Goal: Information Seeking & Learning: Compare options

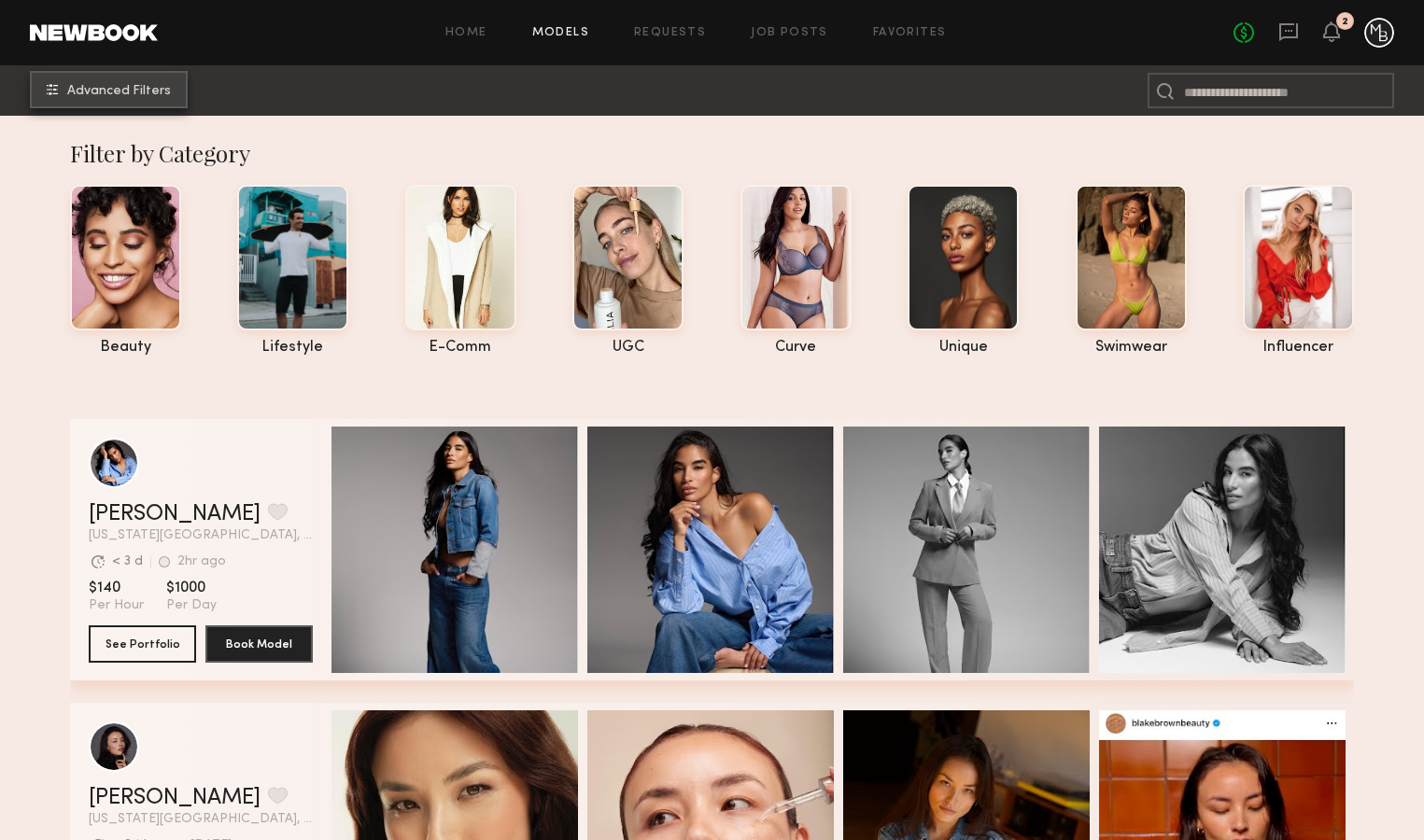
click at [123, 91] on span "Advanced Filters" at bounding box center [119, 91] width 104 height 13
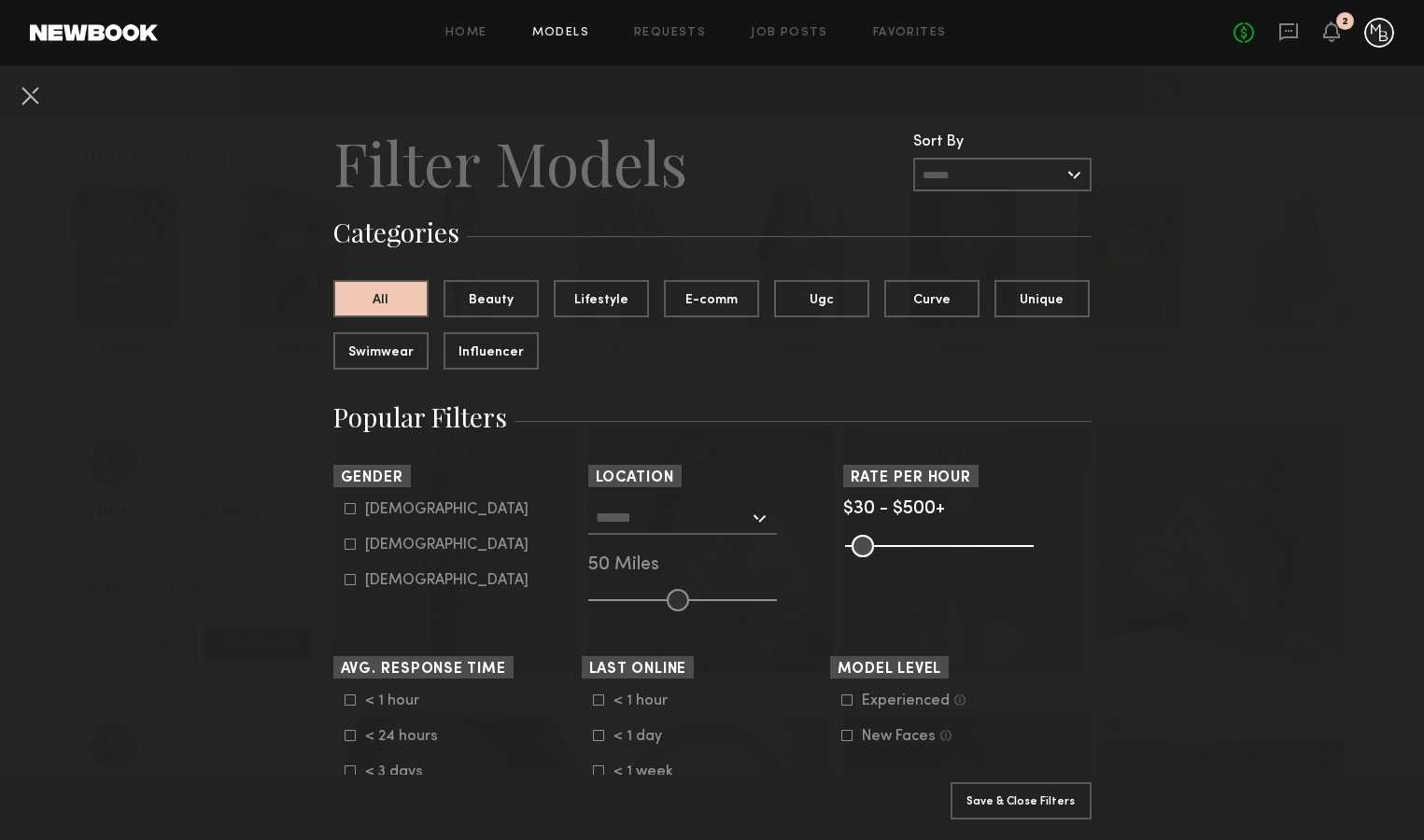
click at [352, 545] on icon at bounding box center [350, 544] width 11 height 11
type input "**"
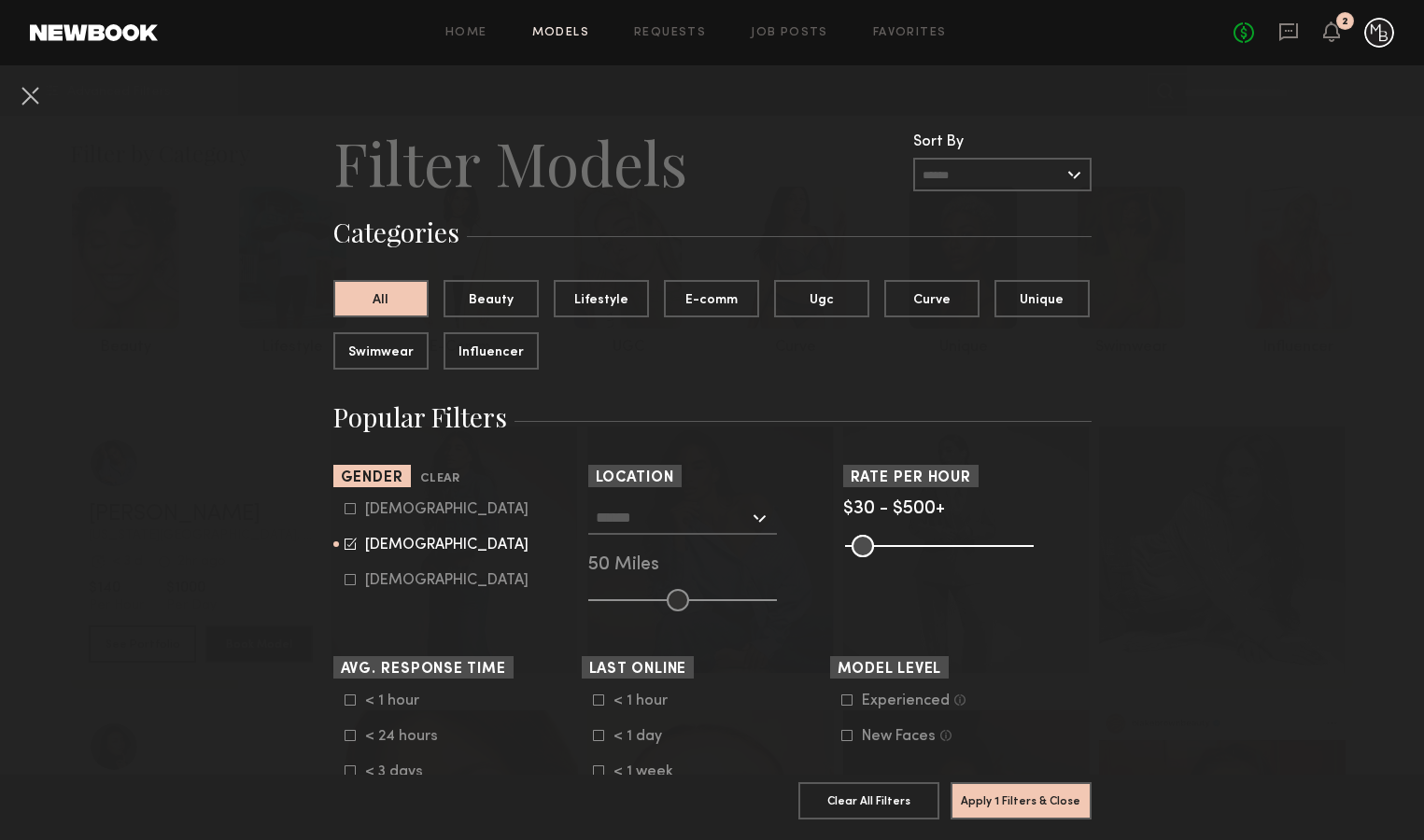
click at [689, 528] on input "text" at bounding box center [672, 517] width 153 height 32
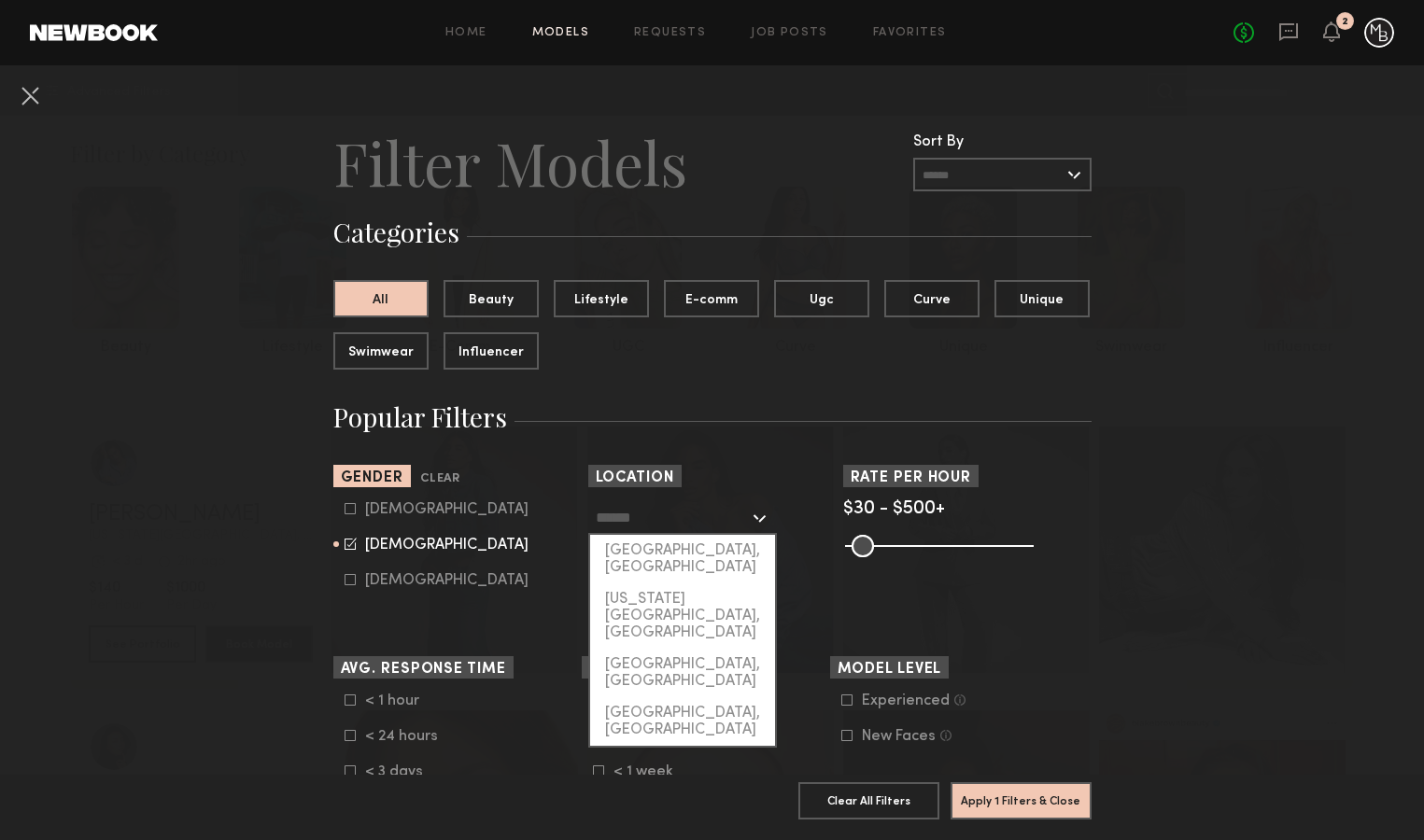
drag, startPoint x: 683, startPoint y: 549, endPoint x: 683, endPoint y: 561, distance: 12.0
click at [683, 549] on div "Los Angeles, CA" at bounding box center [683, 559] width 185 height 49
type input "**********"
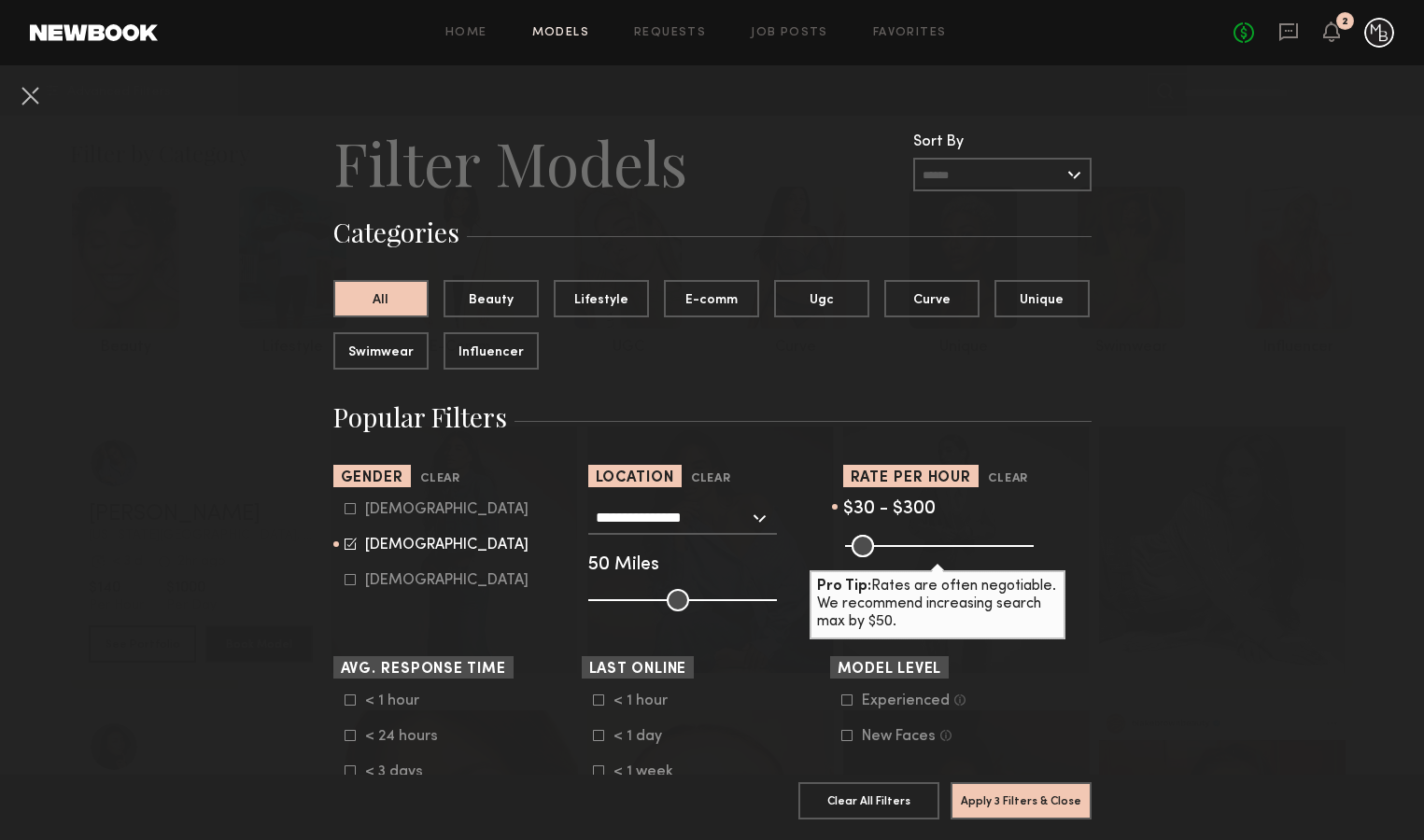
type input "***"
drag, startPoint x: 1019, startPoint y: 547, endPoint x: 943, endPoint y: 542, distance: 76.2
click at [951, 533] on common-range-minmax at bounding box center [938, 544] width 189 height 22
click at [846, 699] on icon at bounding box center [847, 700] width 11 height 11
click at [1013, 803] on button "Apply 4 Filters & Close" at bounding box center [1021, 800] width 141 height 37
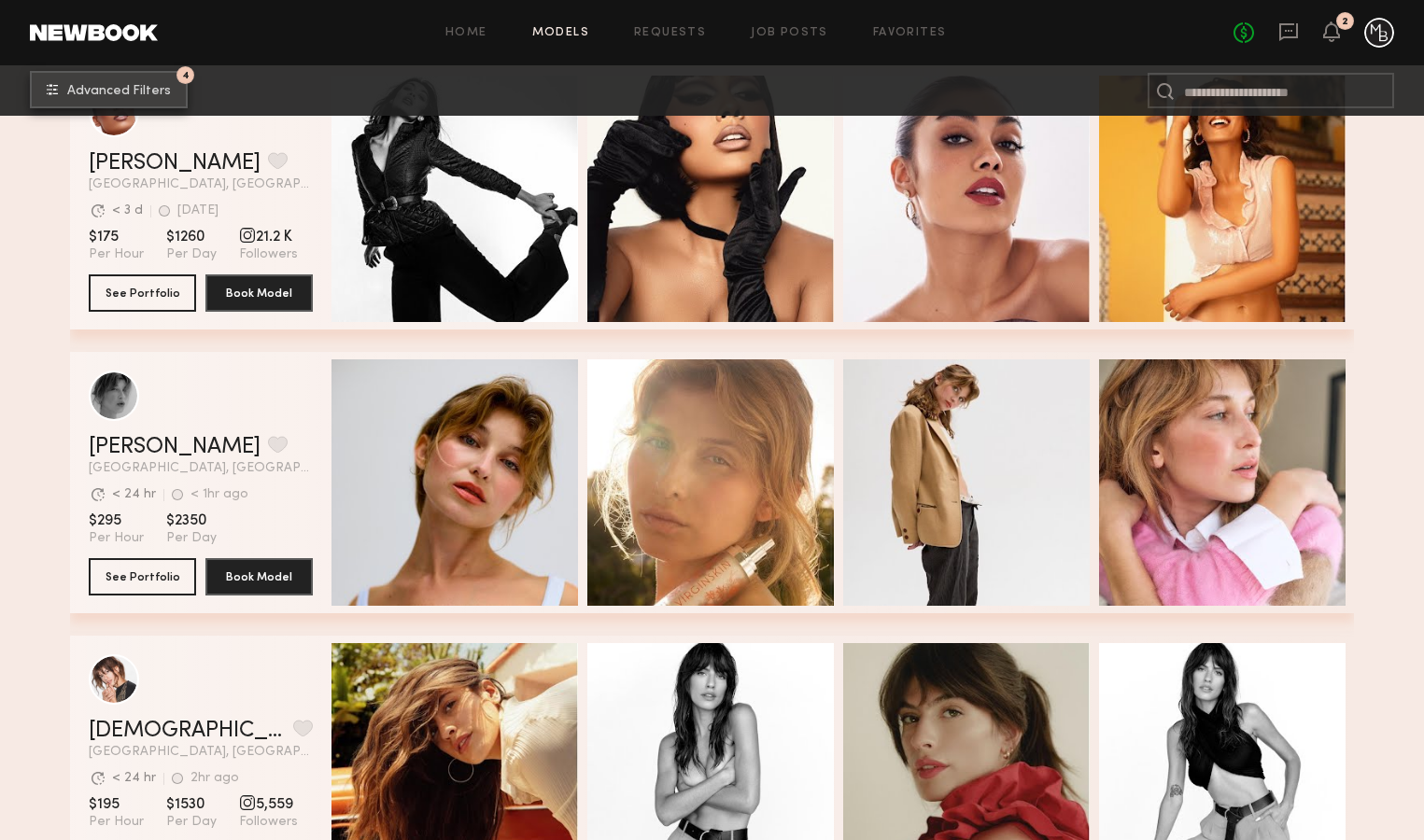
scroll to position [509, 0]
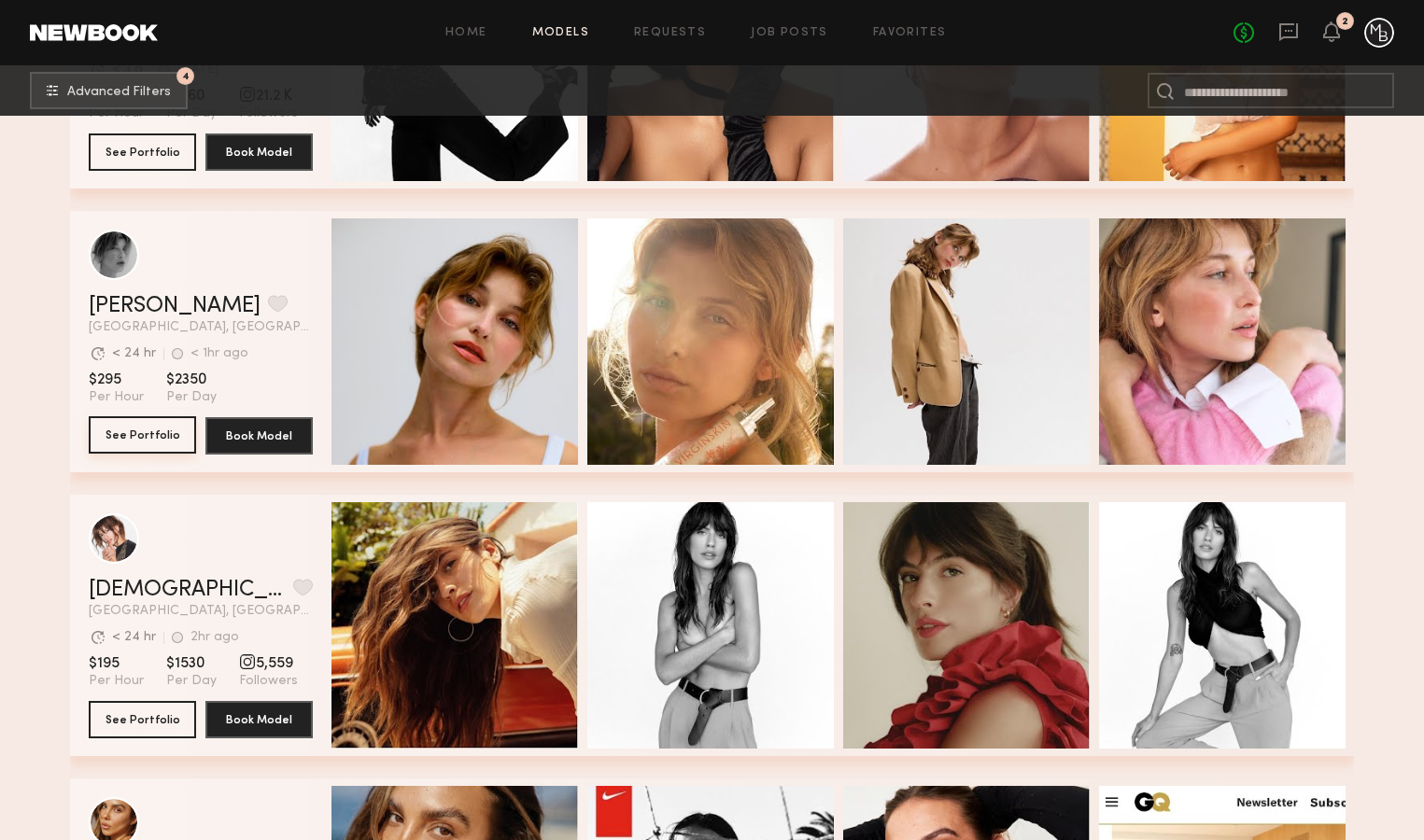
click at [133, 432] on button "See Portfolio" at bounding box center [142, 435] width 107 height 37
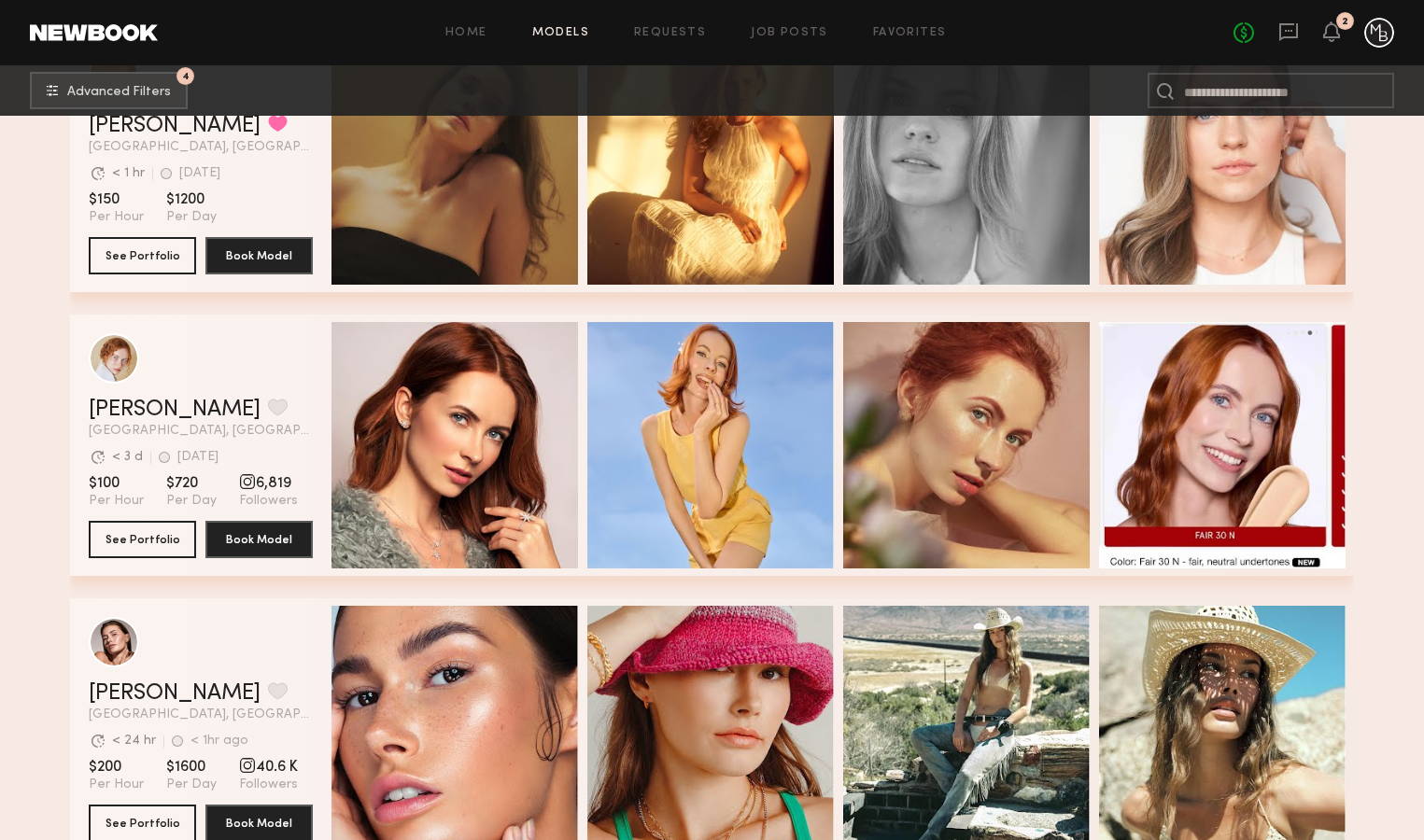
scroll to position [3422, 0]
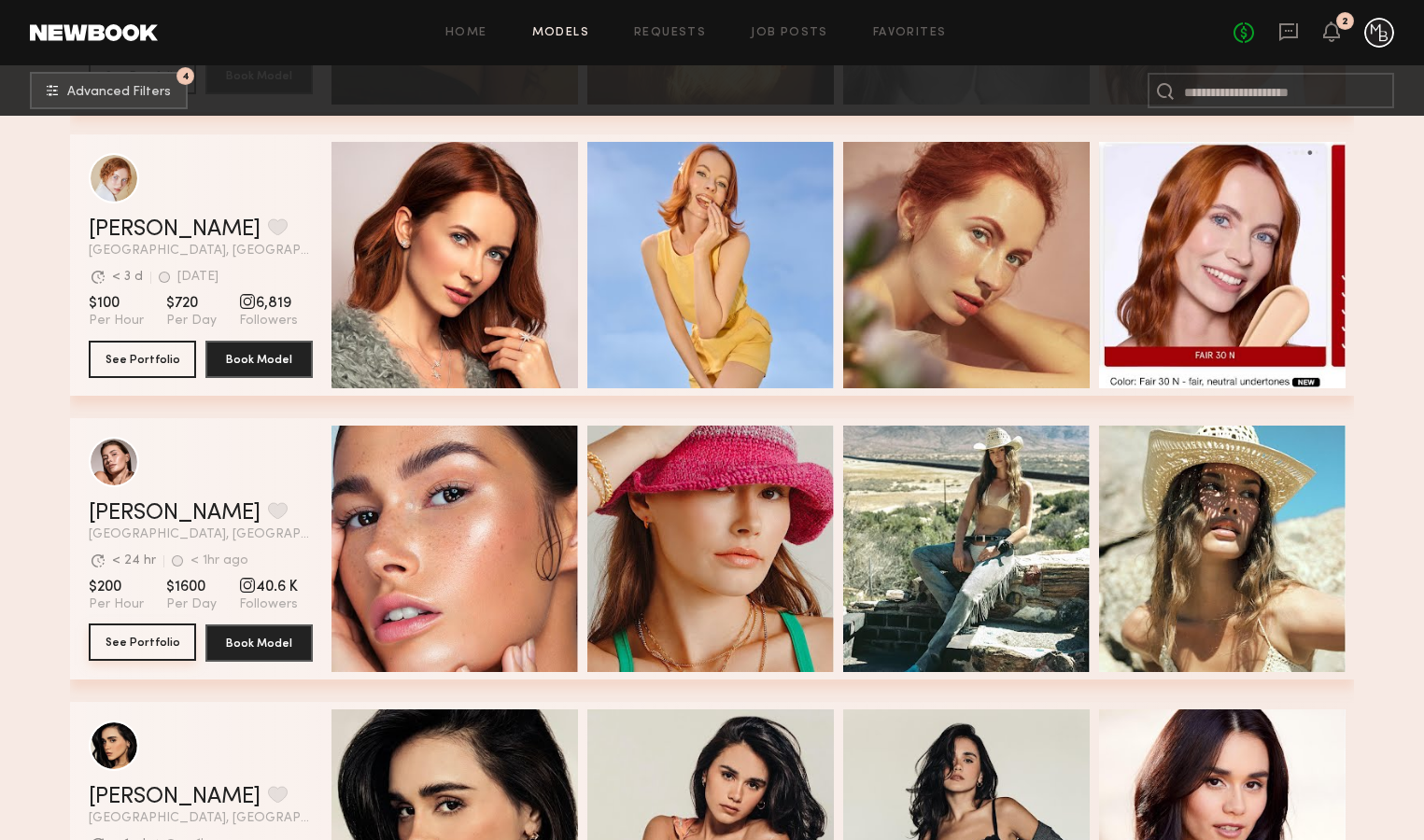
click at [143, 645] on button "See Portfolio" at bounding box center [142, 642] width 107 height 37
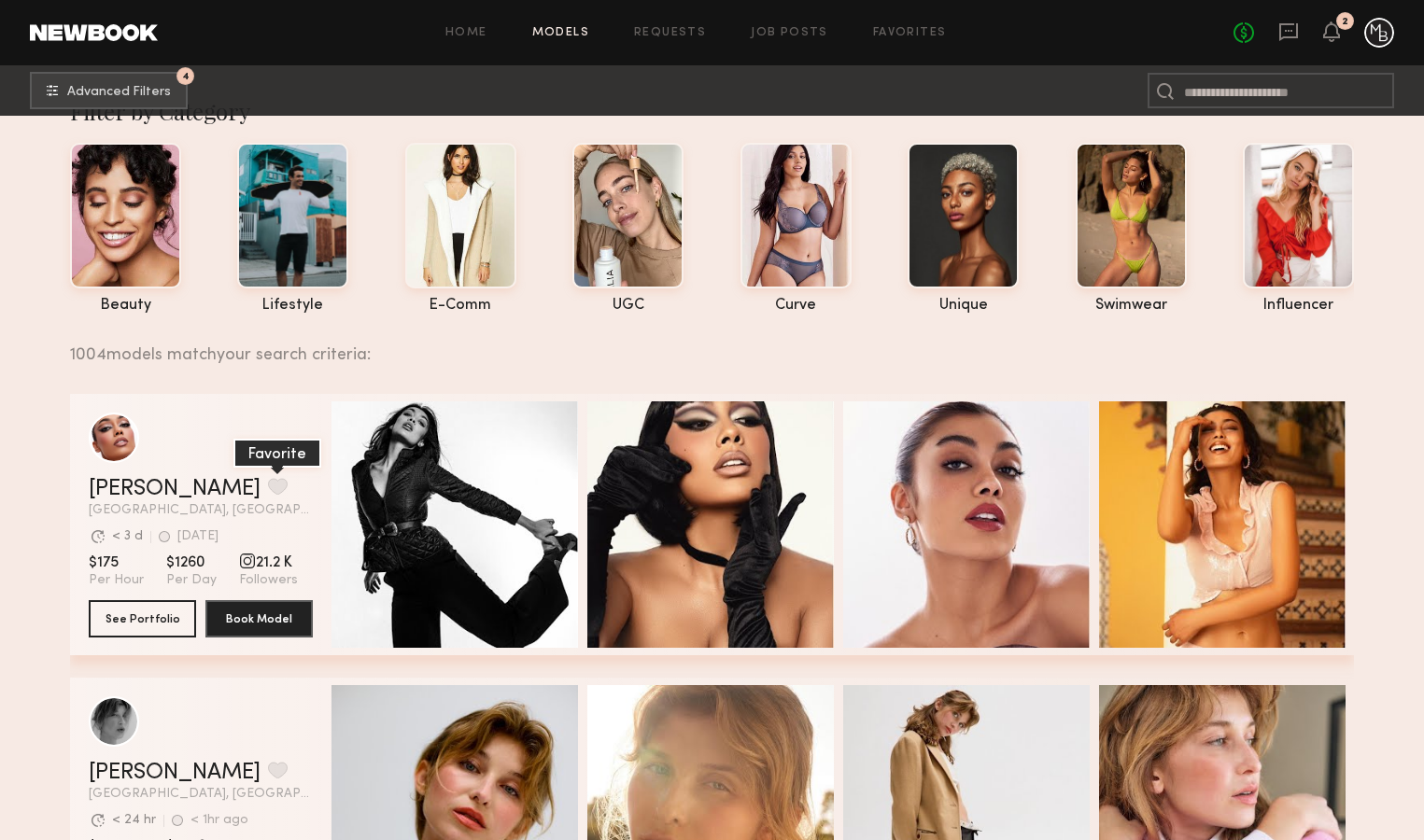
scroll to position [0, 0]
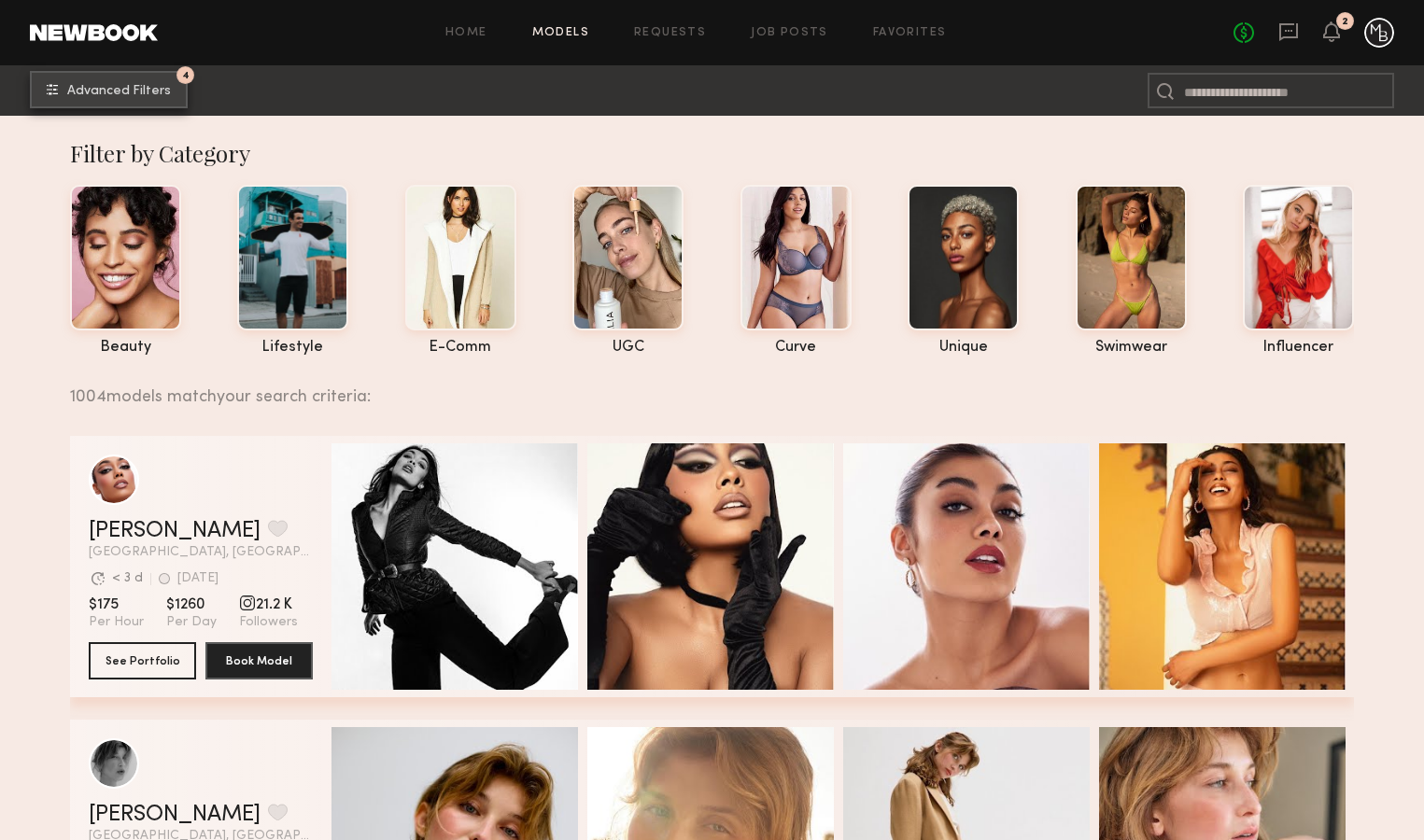
click at [119, 93] on span "Advanced Filters" at bounding box center [119, 91] width 104 height 13
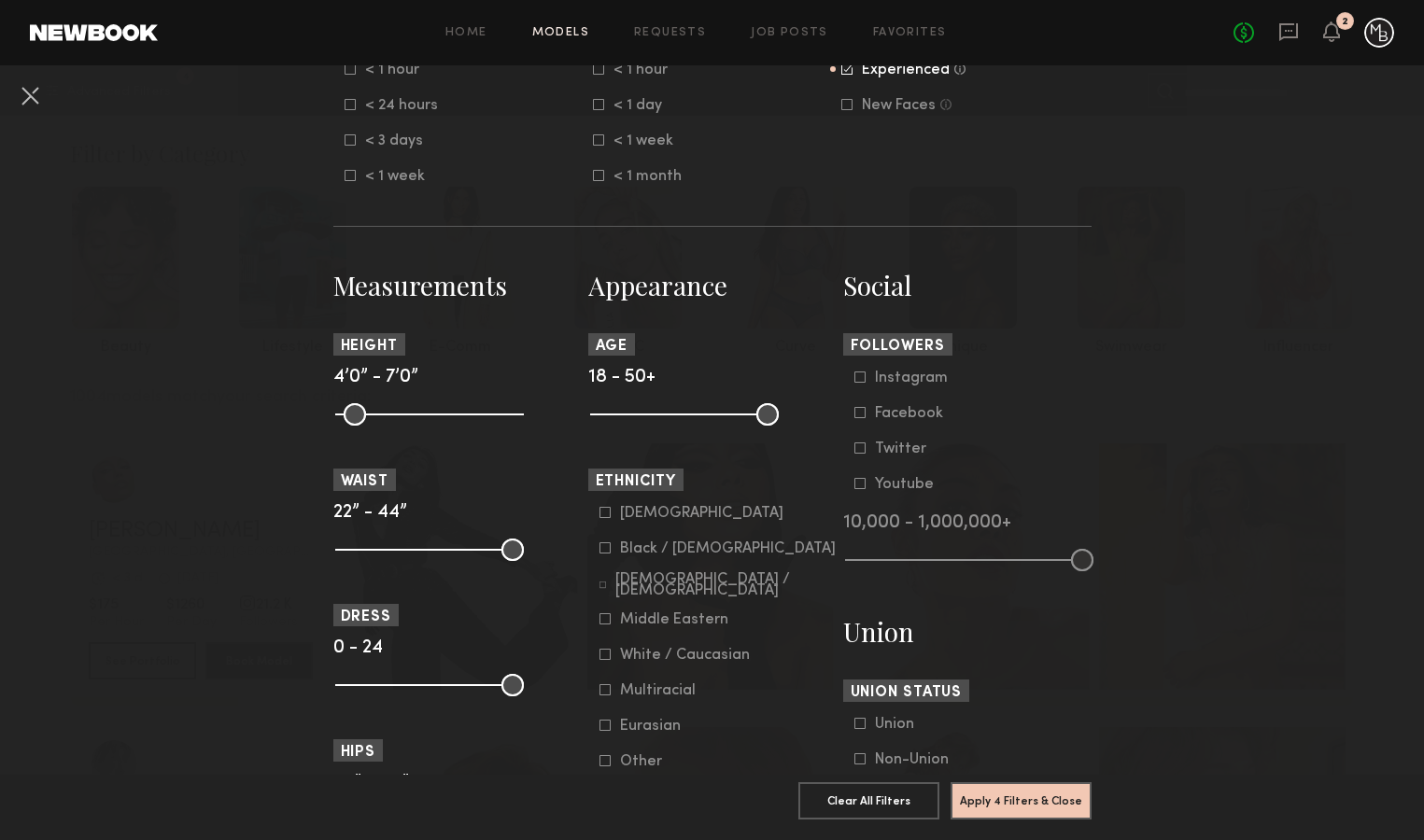
scroll to position [645, 0]
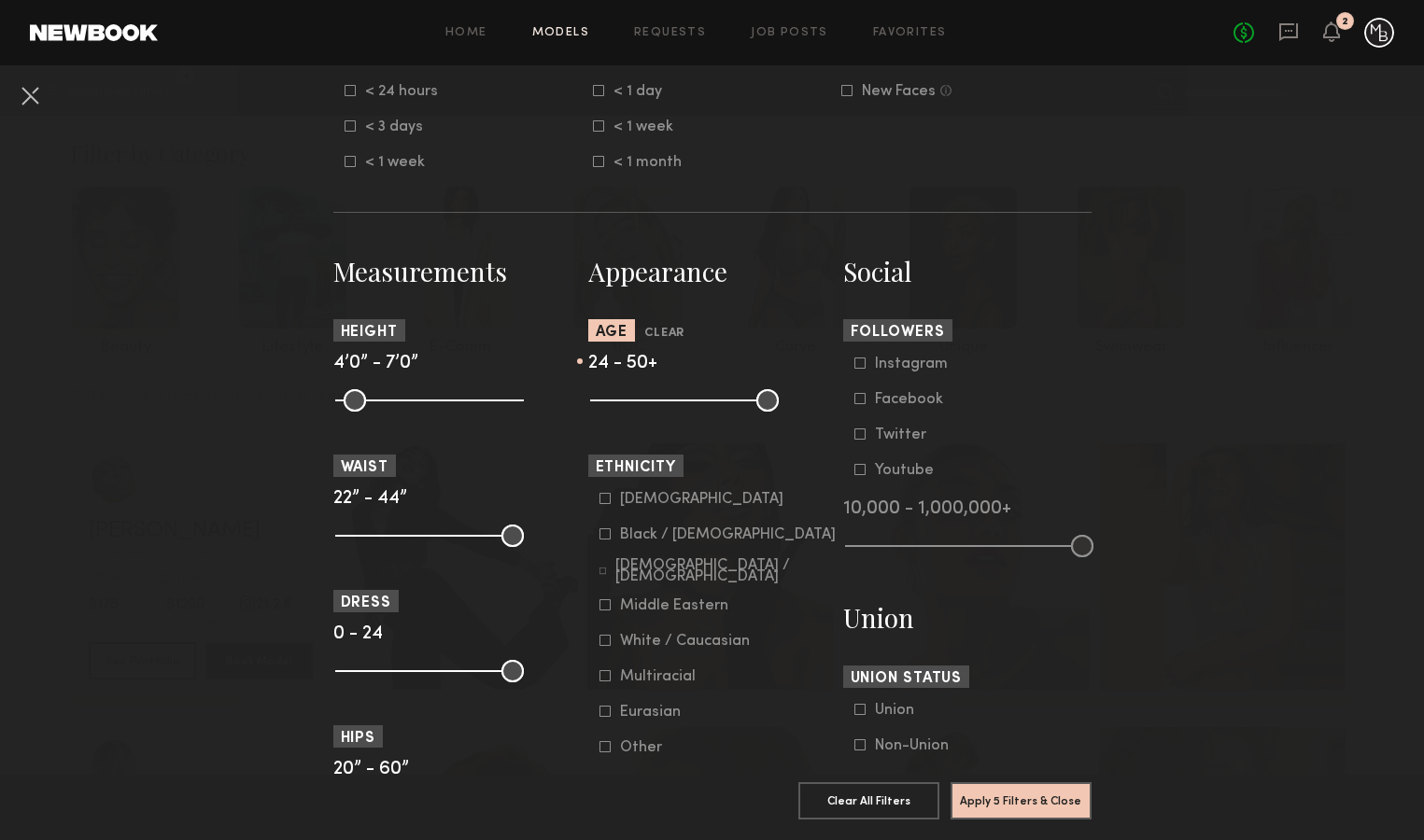
drag, startPoint x: 604, startPoint y: 401, endPoint x: 634, endPoint y: 400, distance: 30.0
type input "**"
click at [634, 400] on input "range" at bounding box center [684, 400] width 189 height 22
type input "**"
drag, startPoint x: 768, startPoint y: 399, endPoint x: 719, endPoint y: 422, distance: 54.1
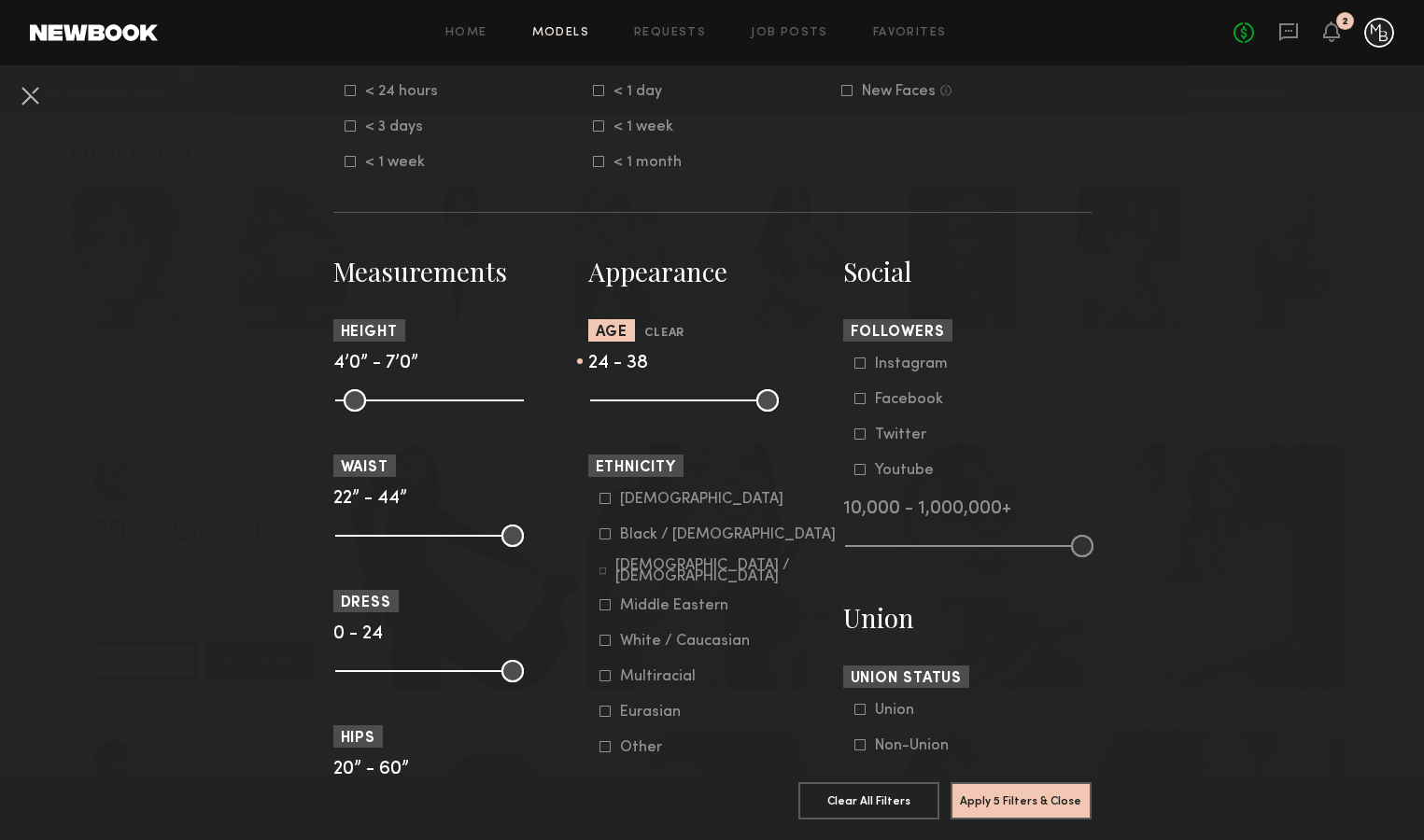
click at [705, 407] on input "range" at bounding box center [684, 400] width 189 height 22
click at [994, 802] on button "Apply 5 Filters & Close" at bounding box center [1021, 800] width 141 height 37
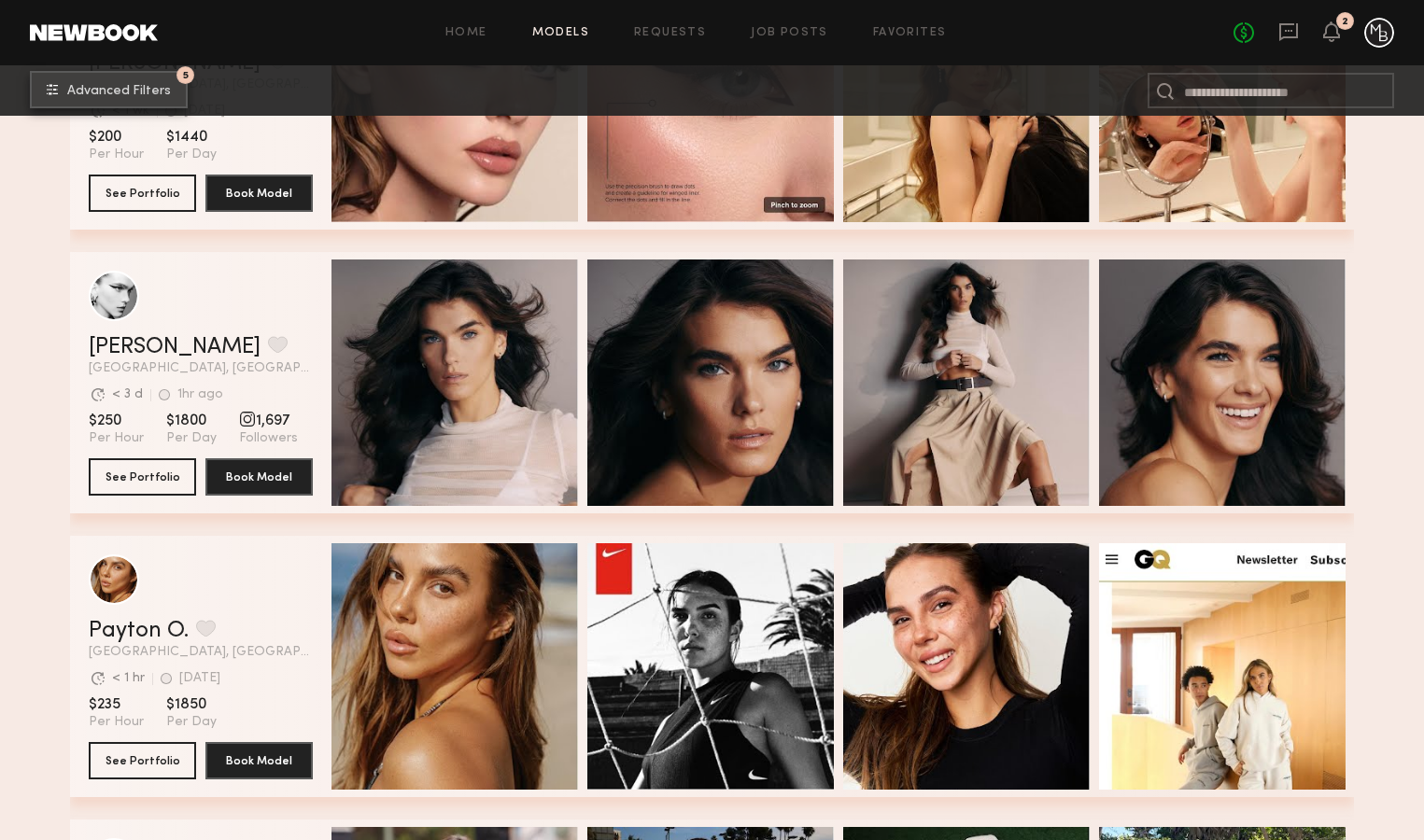
scroll to position [0, 7]
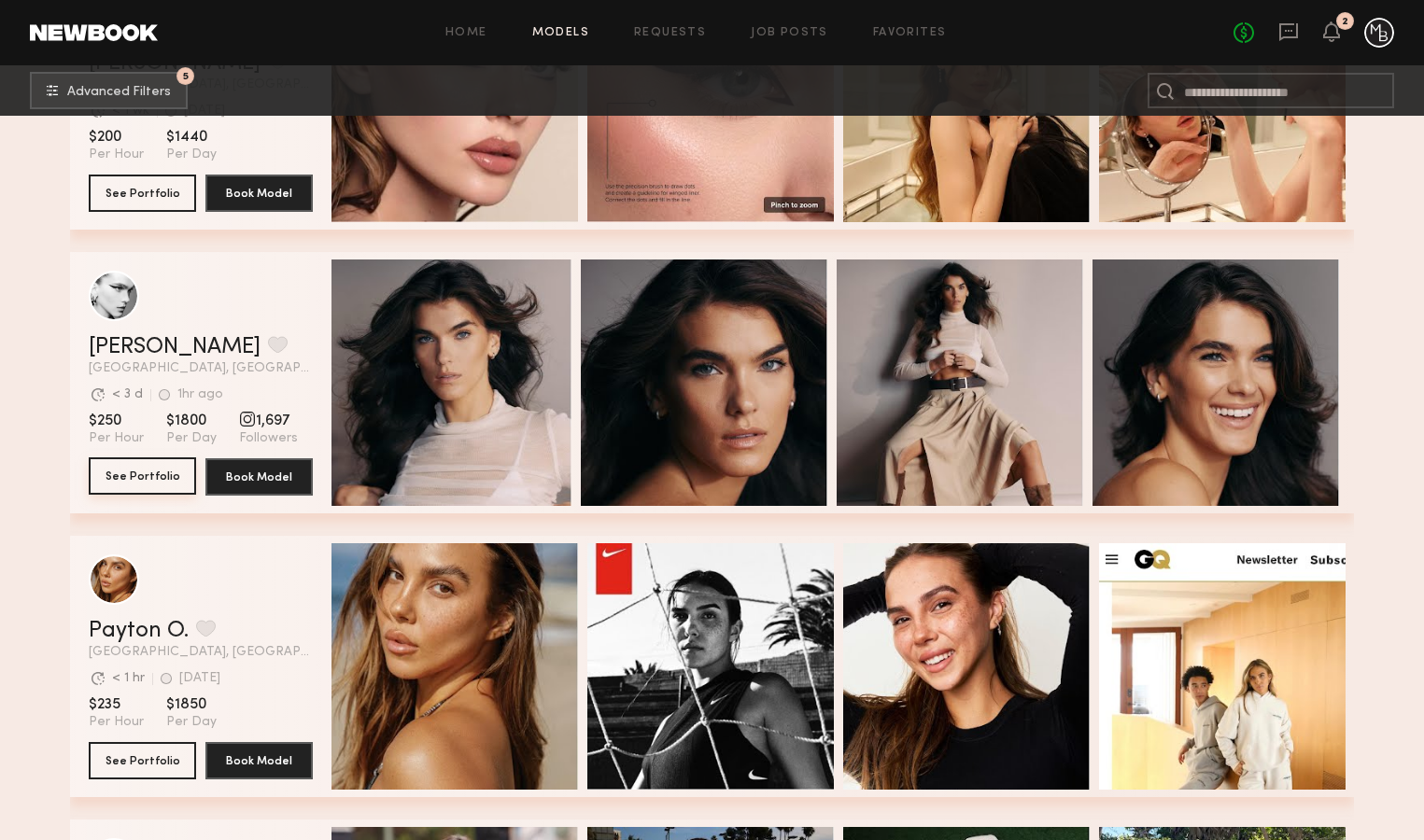
click at [129, 479] on button "See Portfolio" at bounding box center [142, 476] width 107 height 37
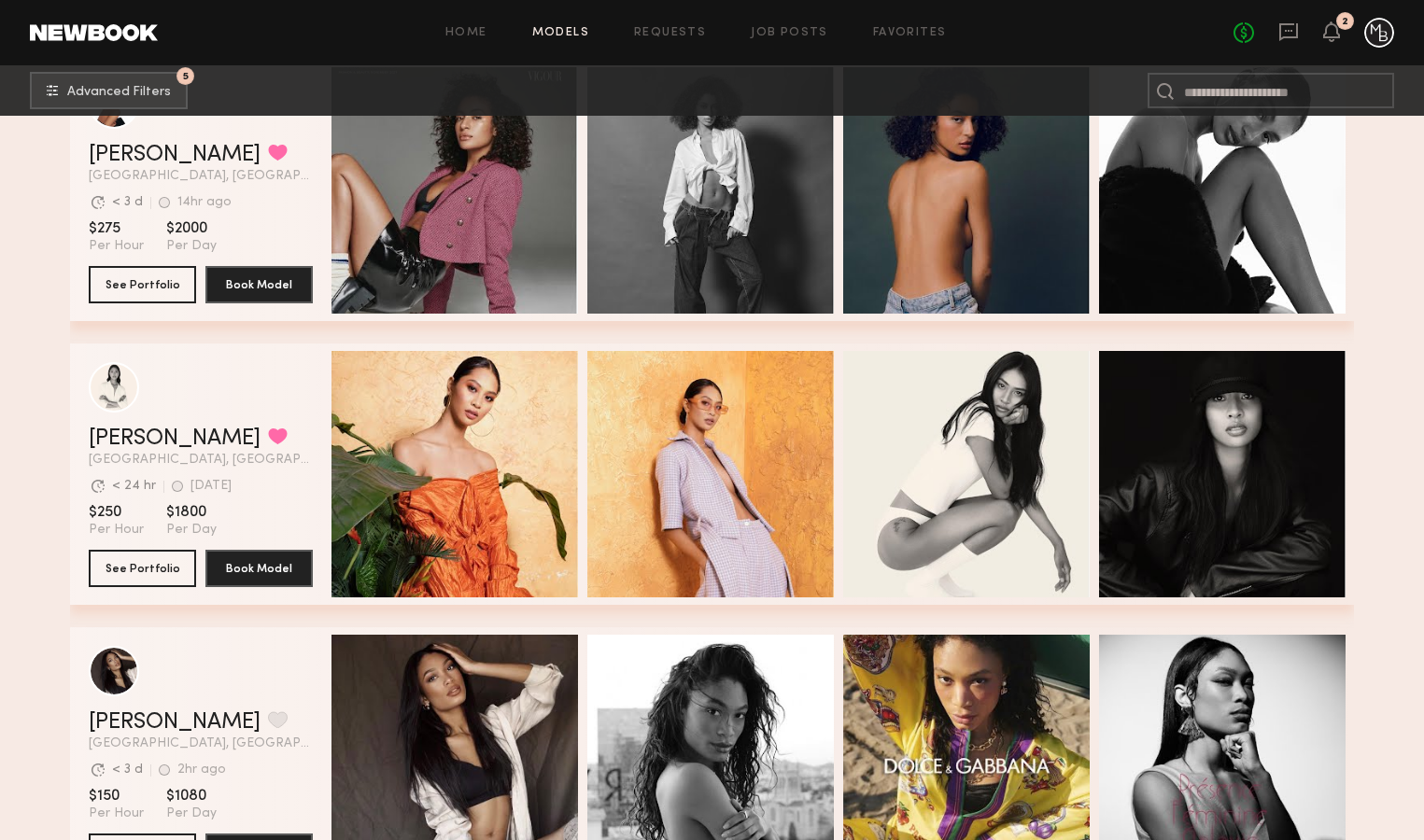
scroll to position [3495, 0]
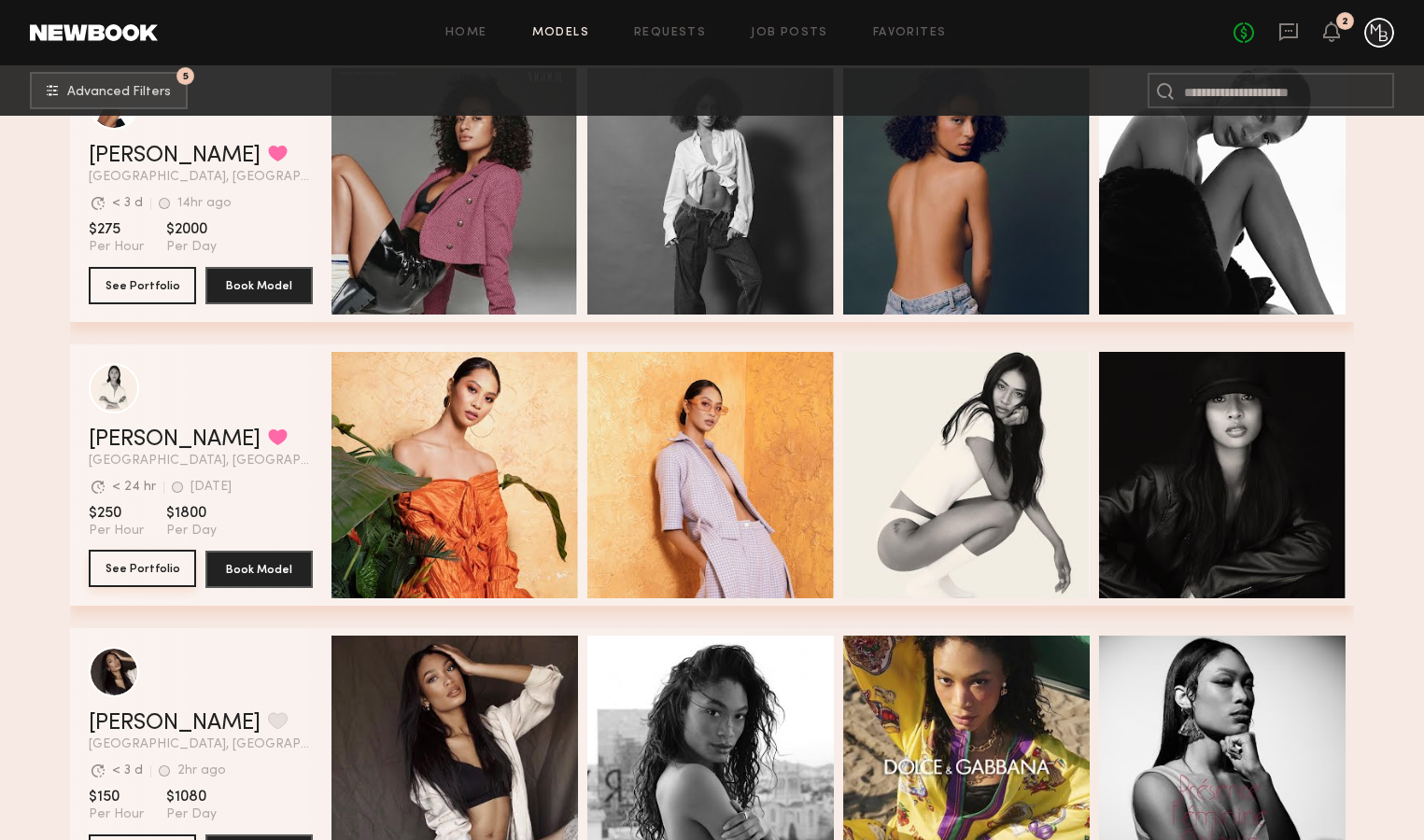
click at [161, 565] on button "See Portfolio" at bounding box center [142, 568] width 107 height 37
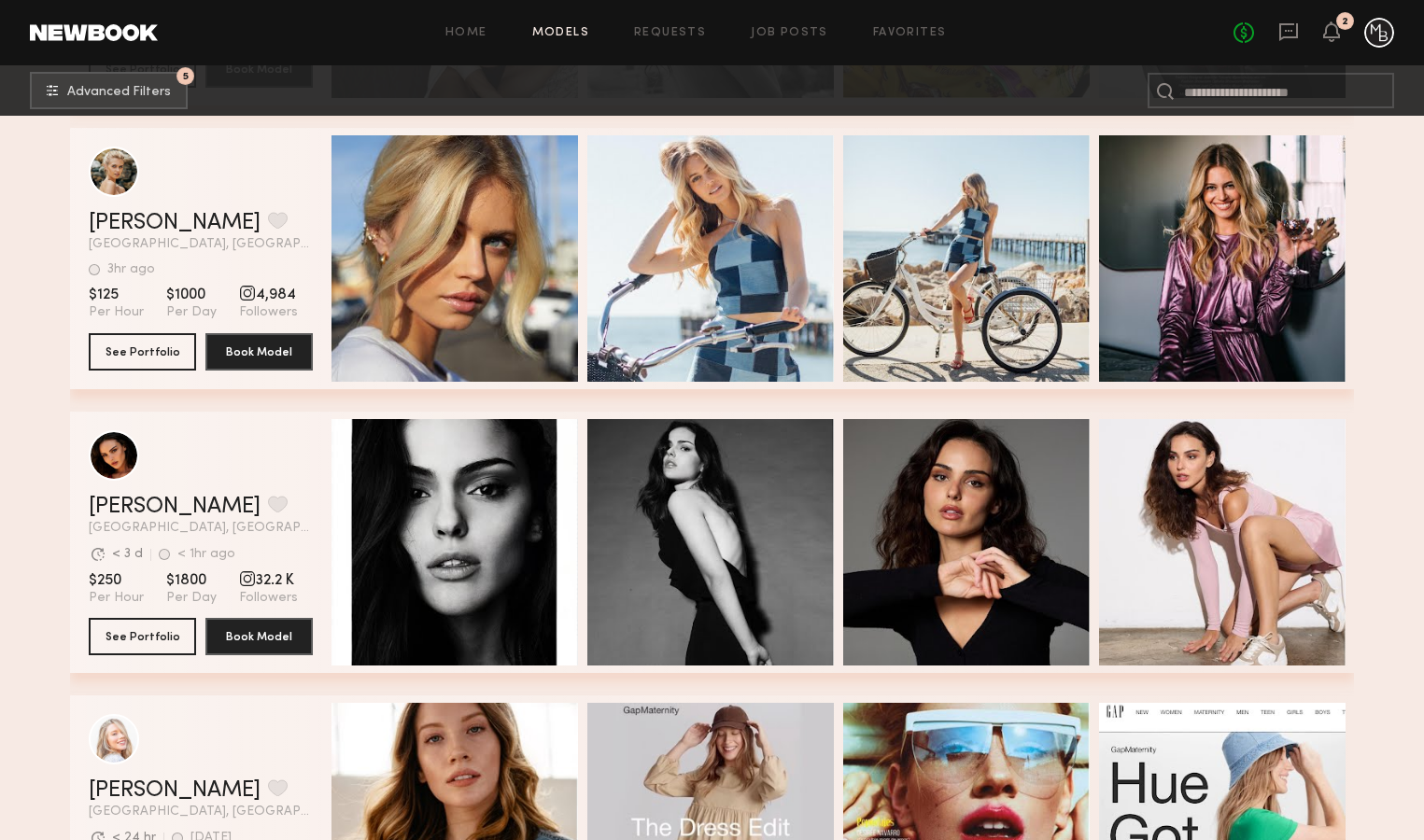
scroll to position [4296, 0]
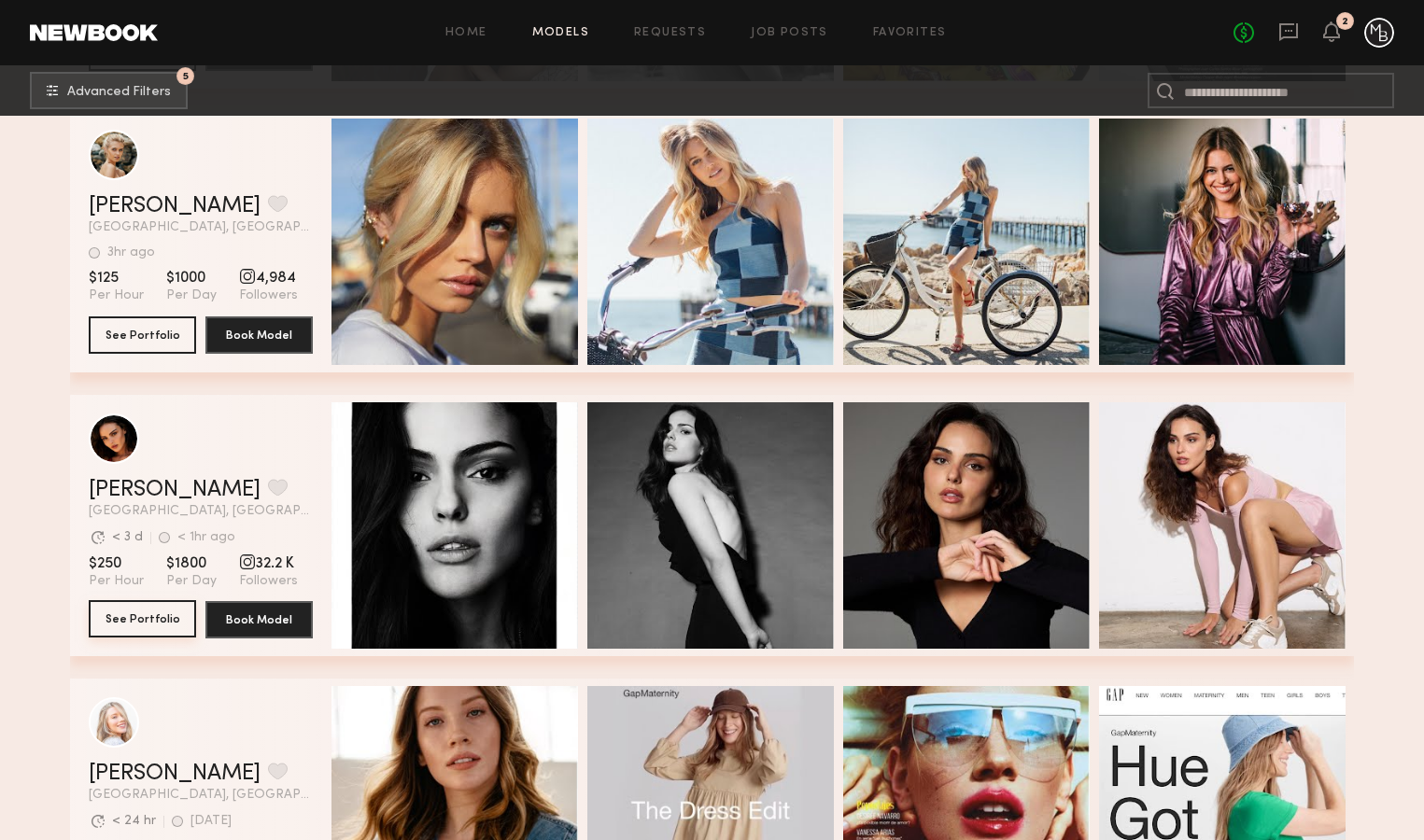
click at [168, 616] on button "See Portfolio" at bounding box center [142, 619] width 107 height 37
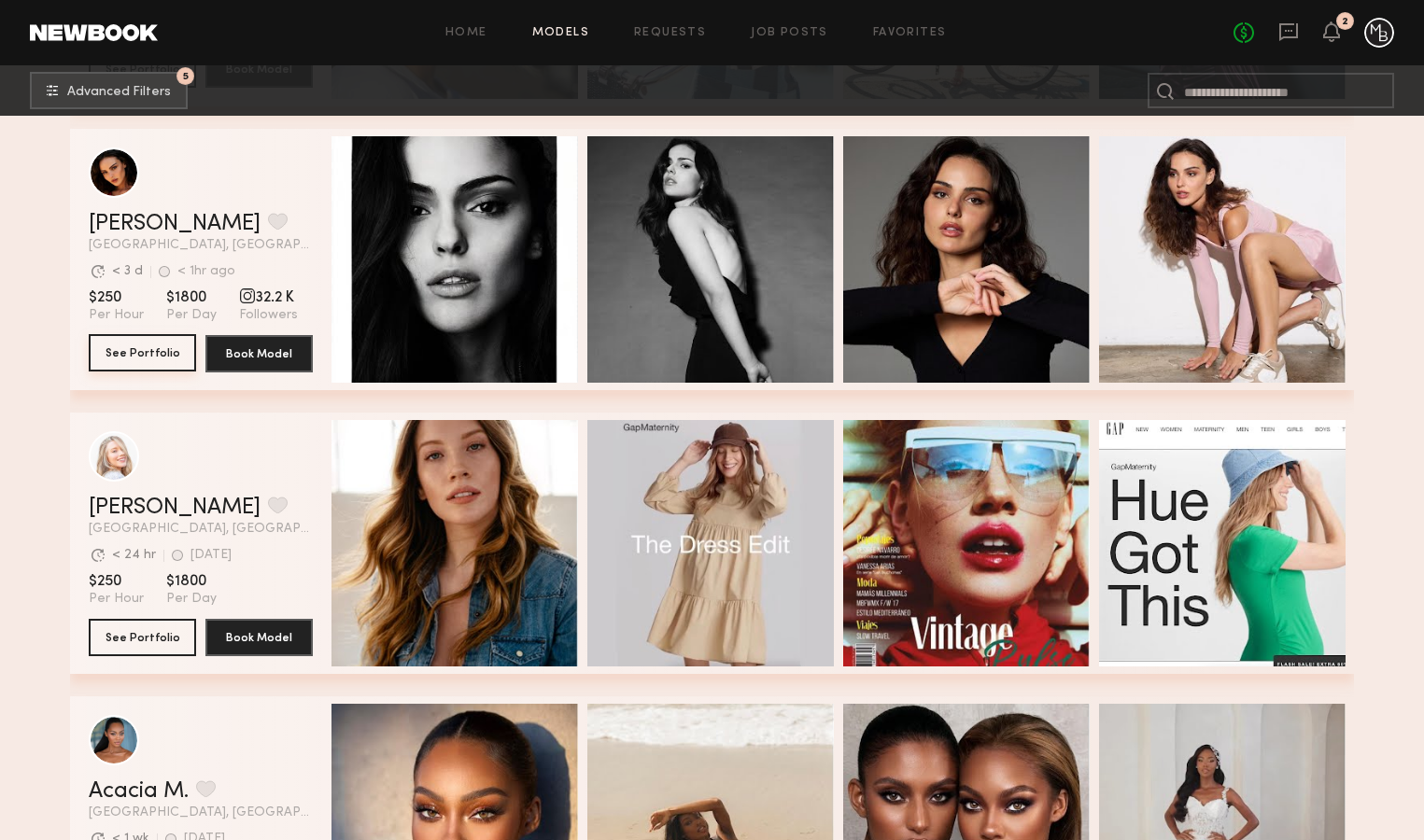
scroll to position [4559, 0]
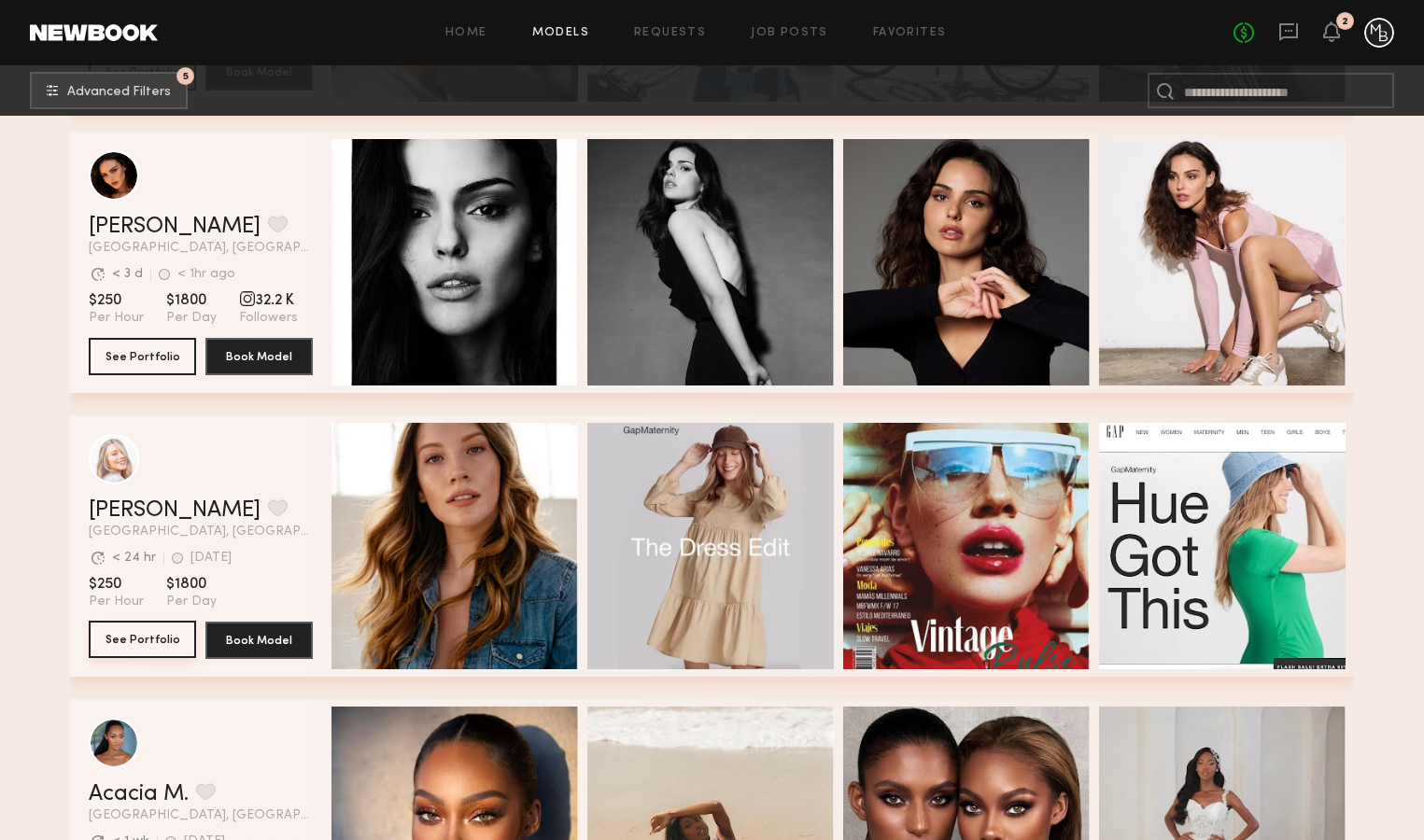
click at [130, 643] on button "See Portfolio" at bounding box center [142, 639] width 107 height 37
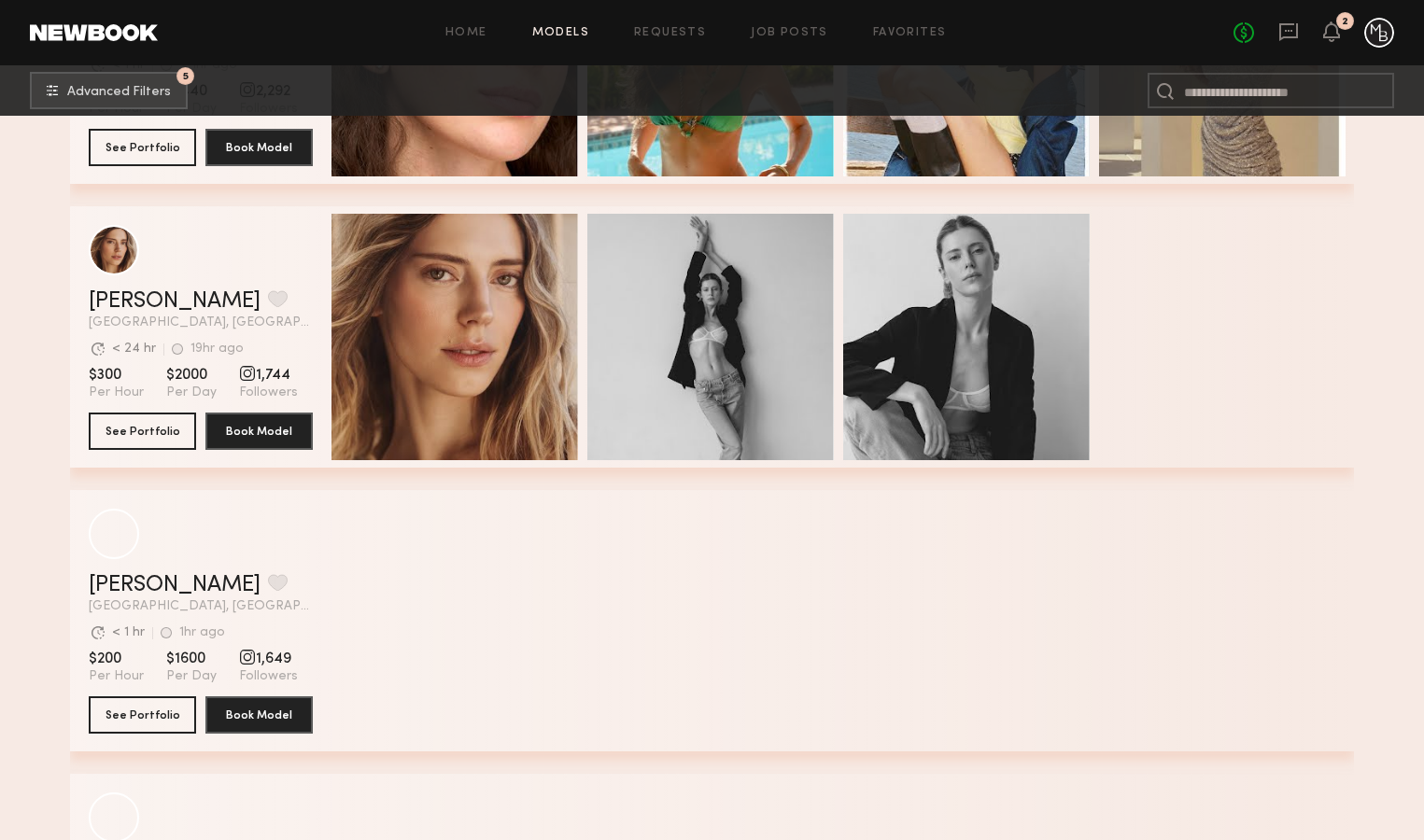
scroll to position [7145, 0]
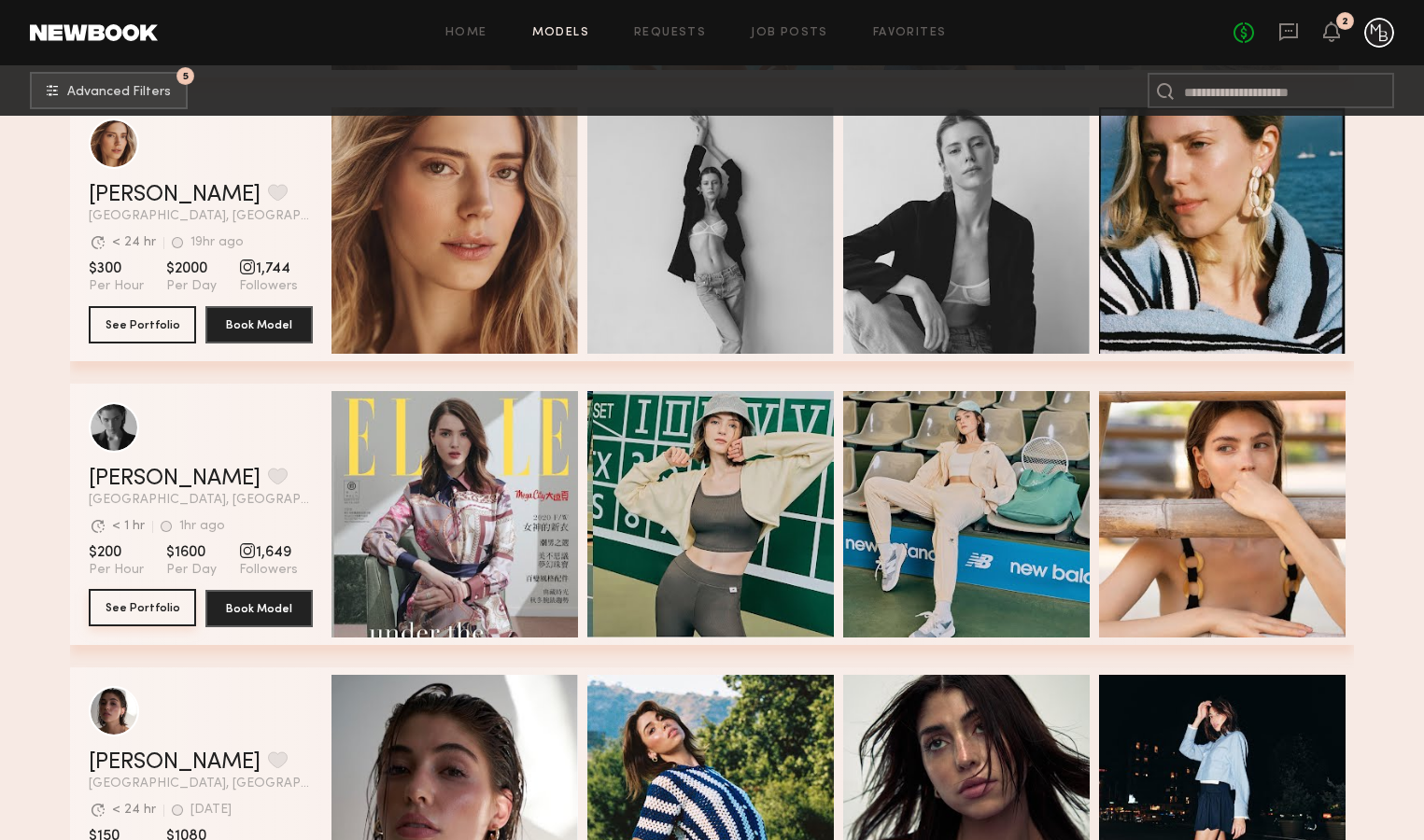
click at [141, 607] on button "See Portfolio" at bounding box center [142, 608] width 107 height 37
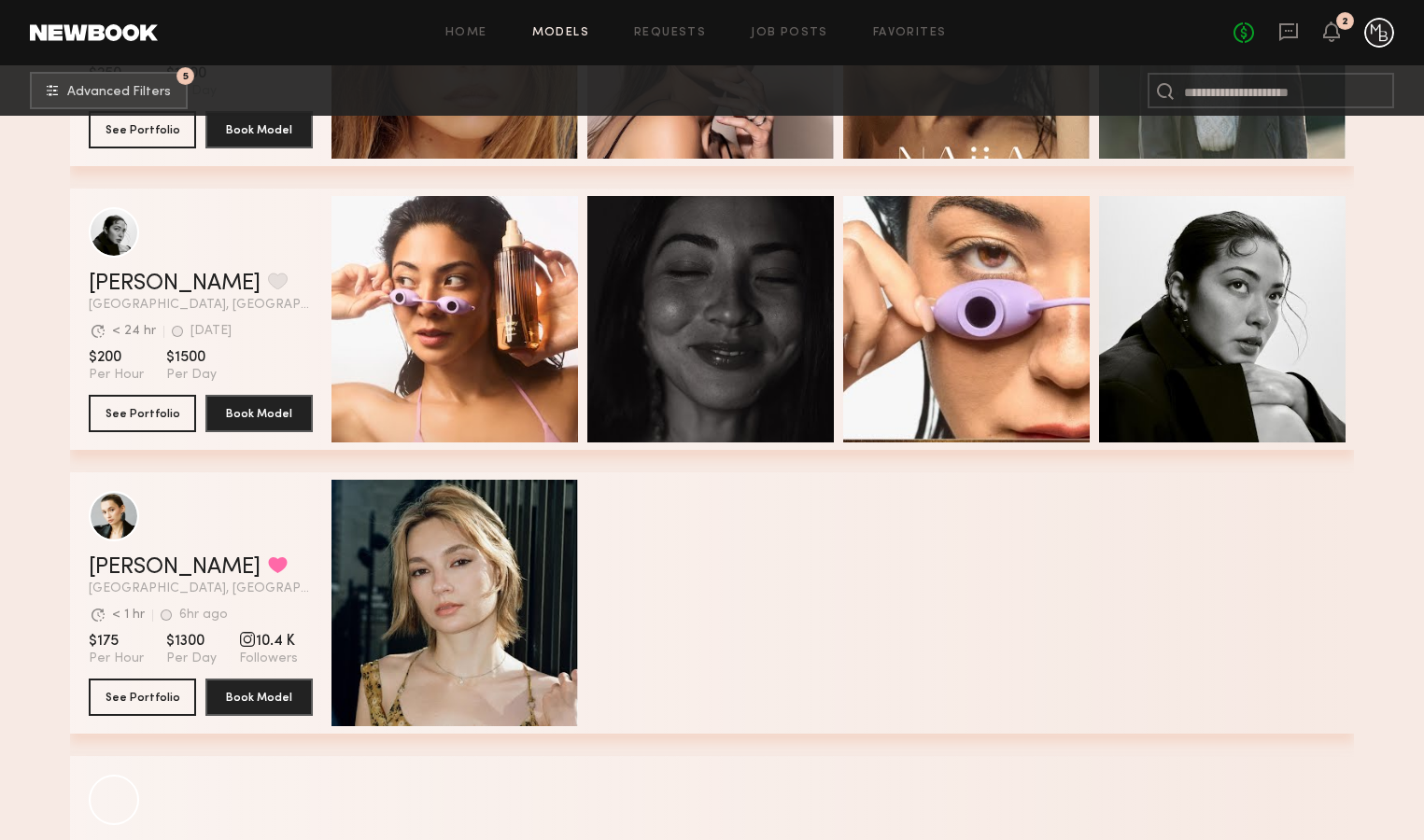
scroll to position [11315, 0]
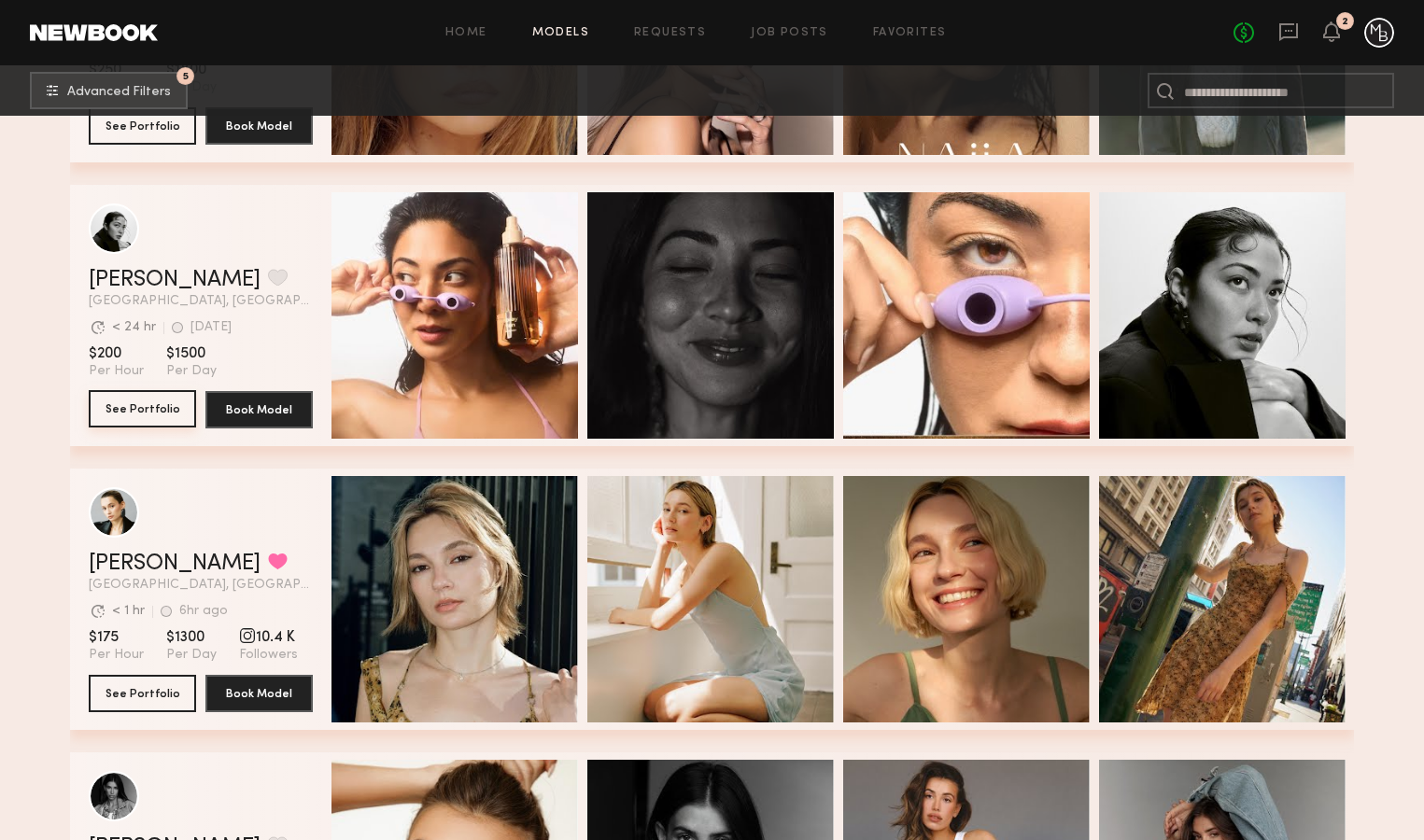
click at [151, 406] on button "See Portfolio" at bounding box center [142, 409] width 107 height 37
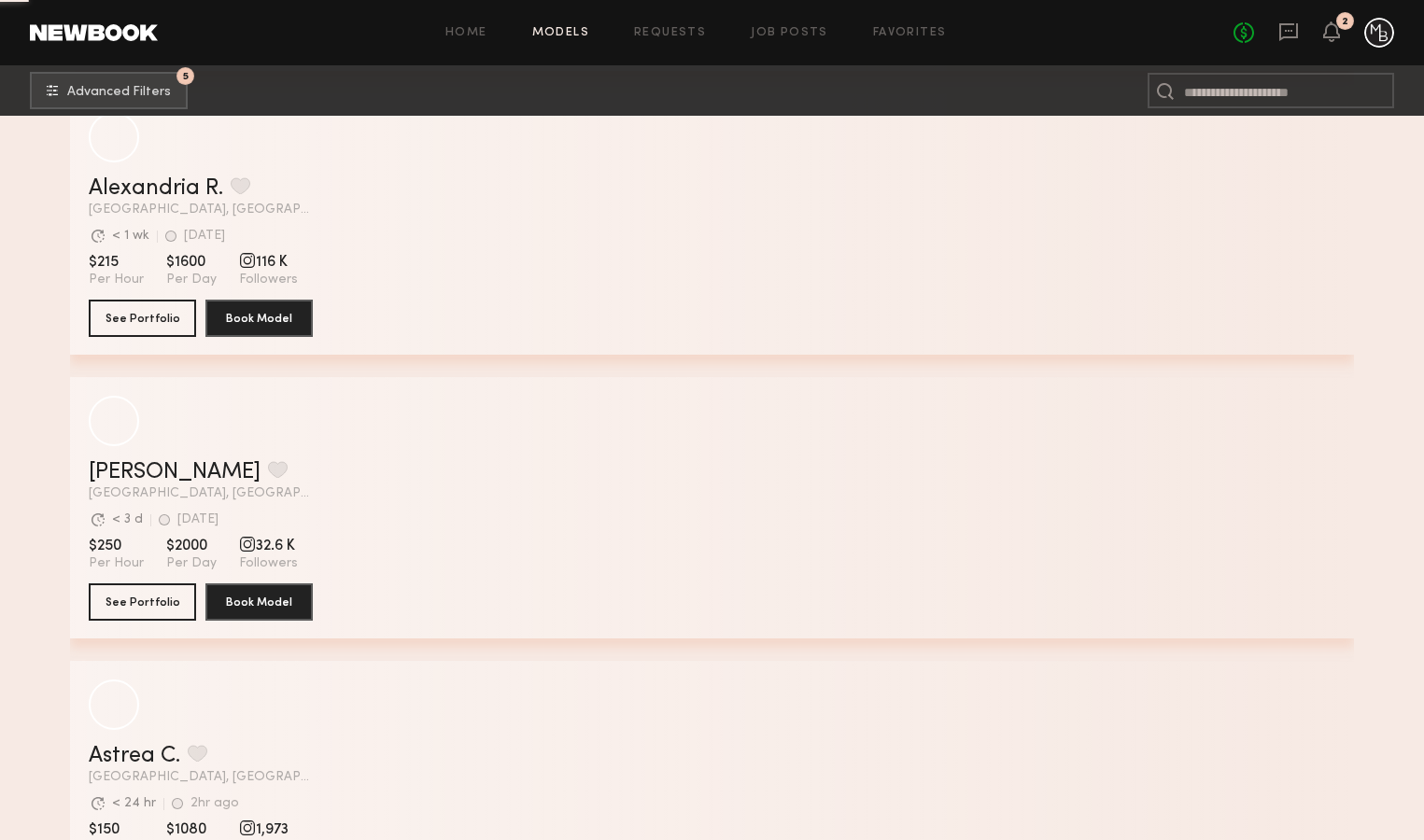
scroll to position [19425, 0]
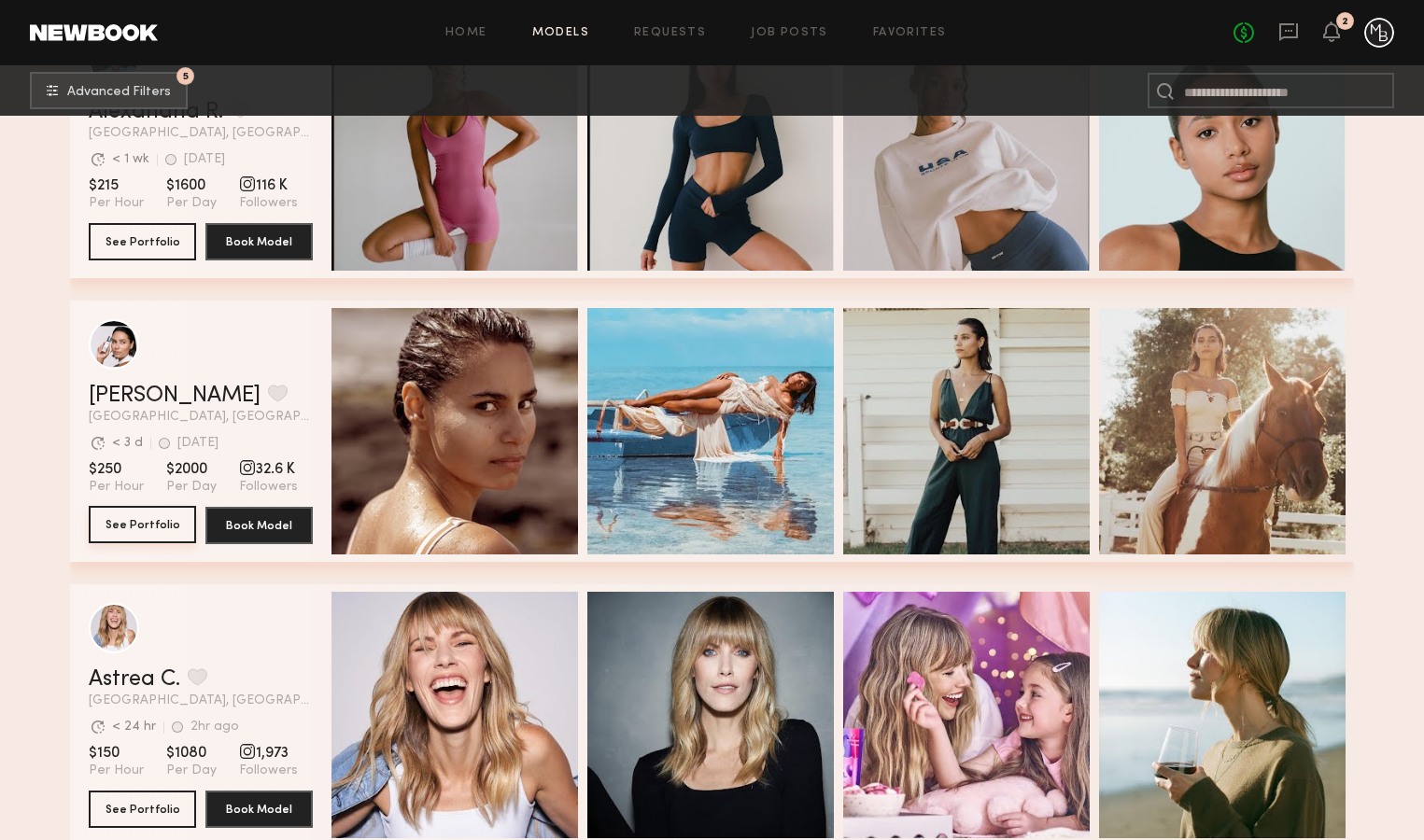
click at [137, 521] on button "See Portfolio" at bounding box center [142, 525] width 107 height 37
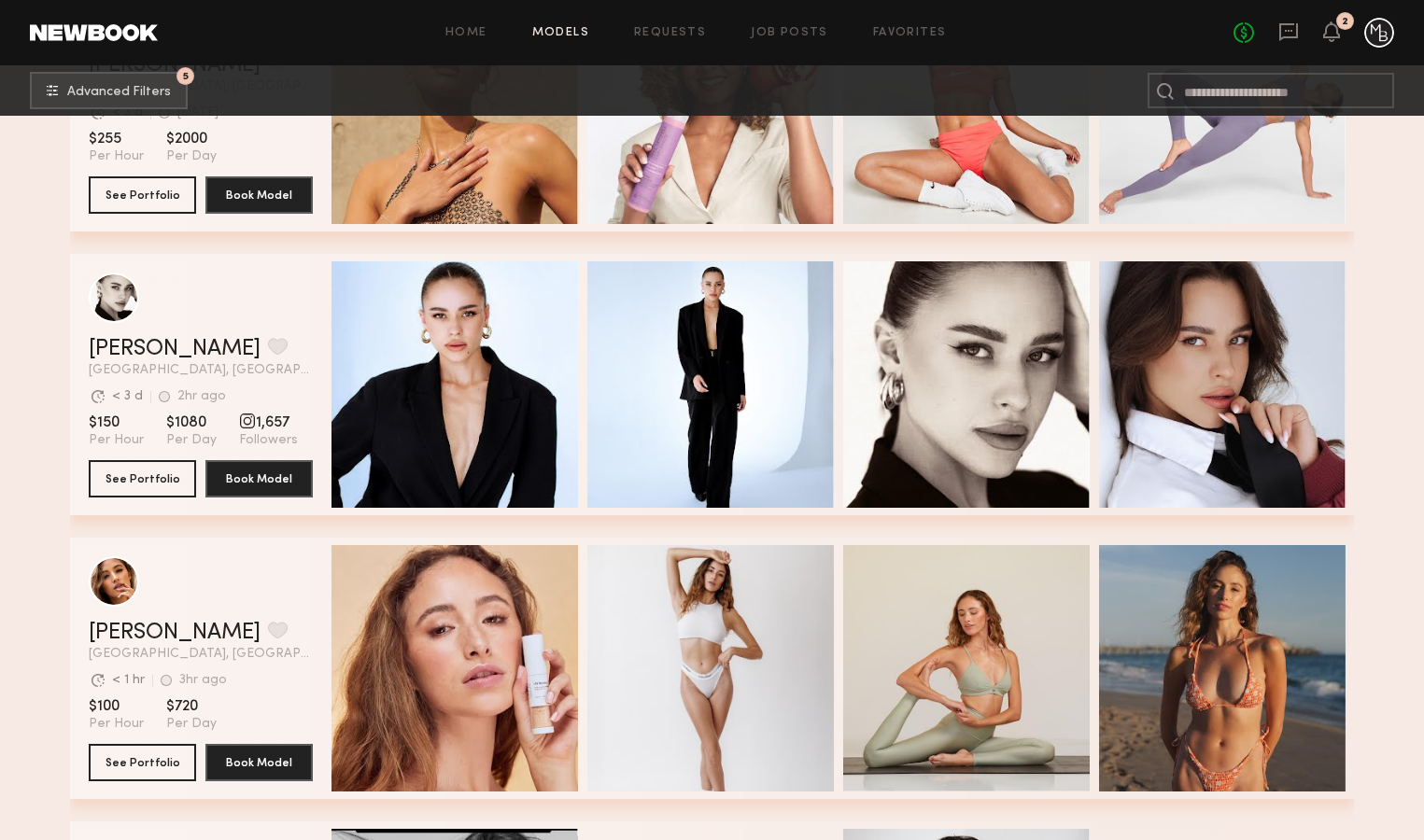
scroll to position [41601, 0]
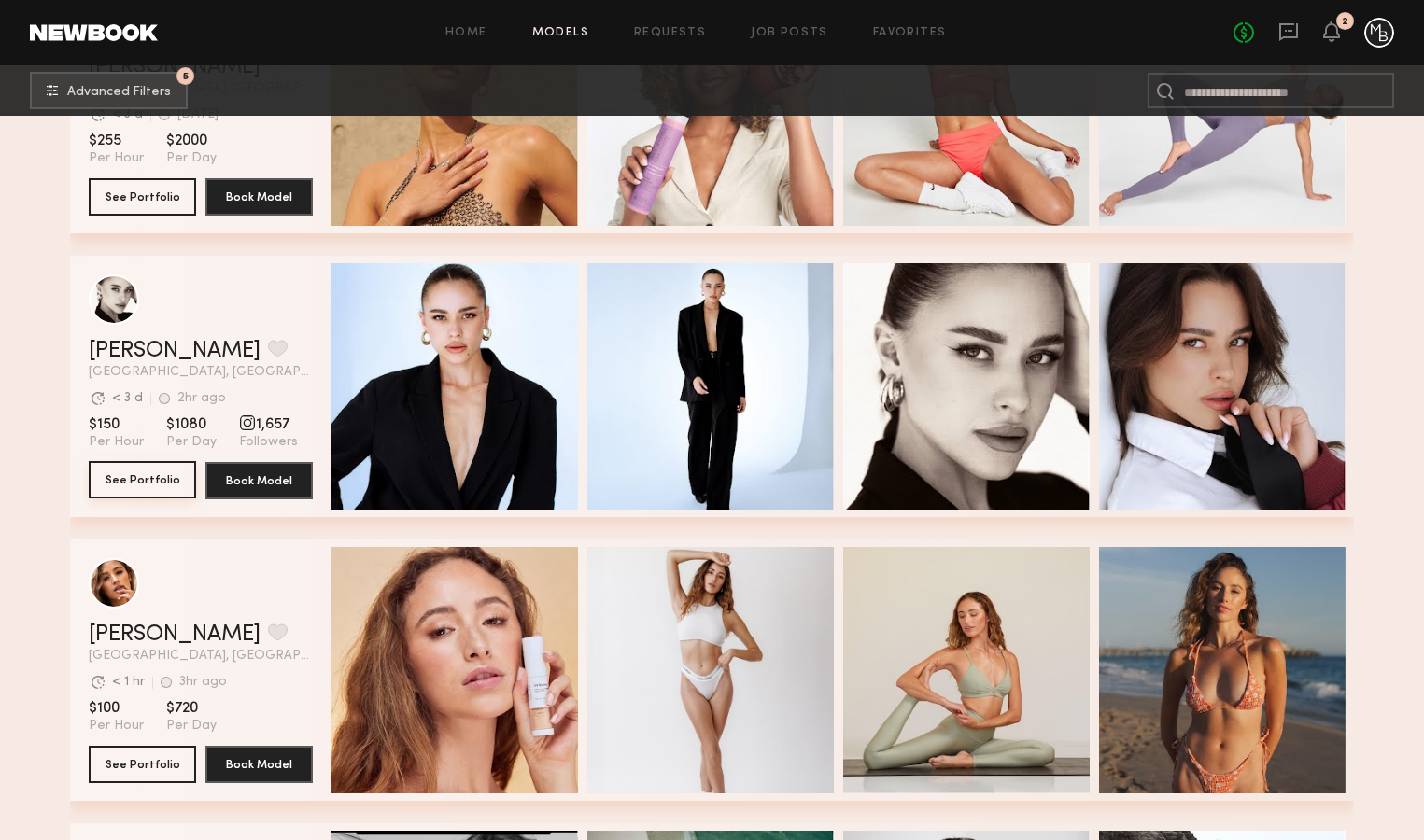
click at [138, 485] on button "See Portfolio" at bounding box center [142, 480] width 107 height 37
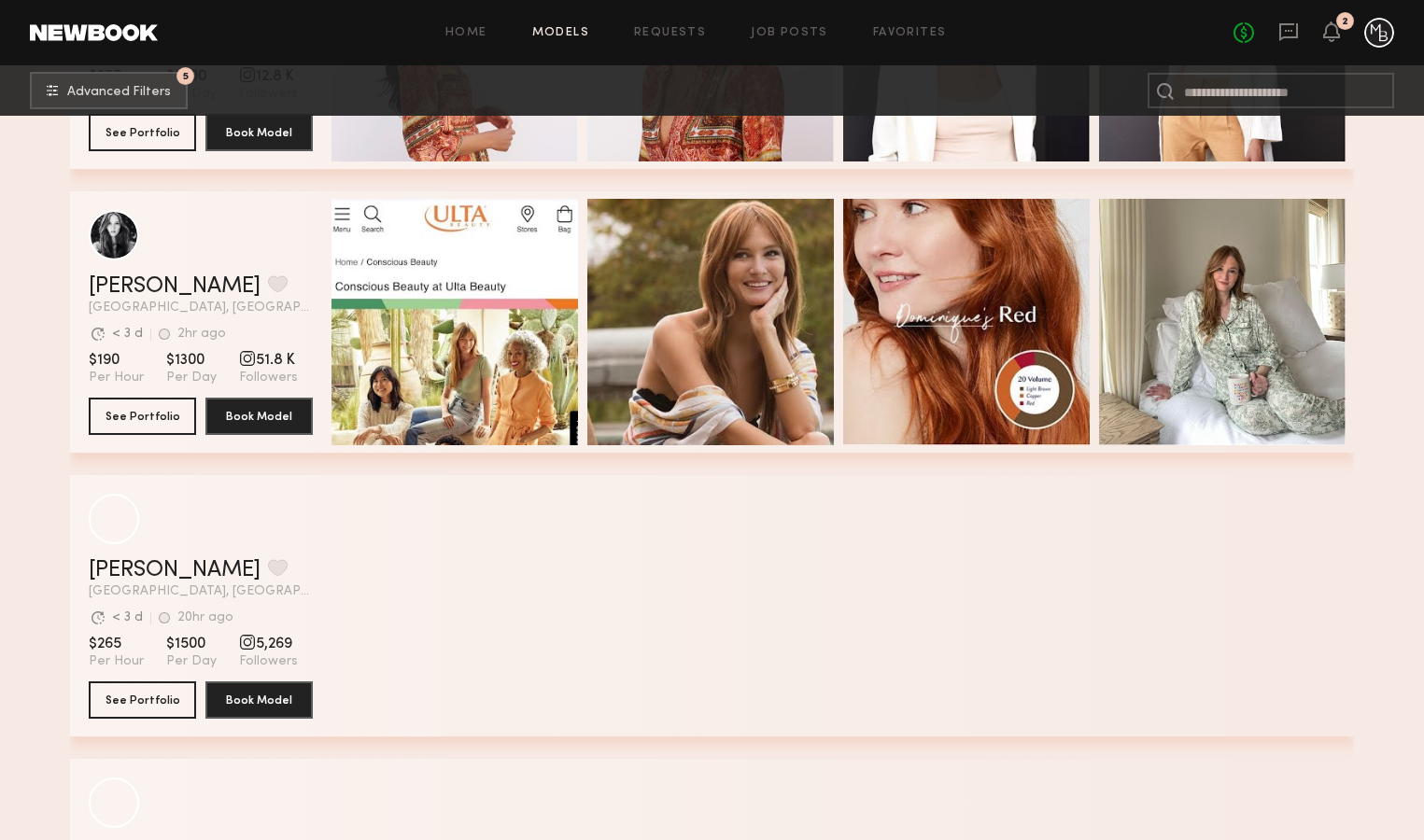
scroll to position [47617, 0]
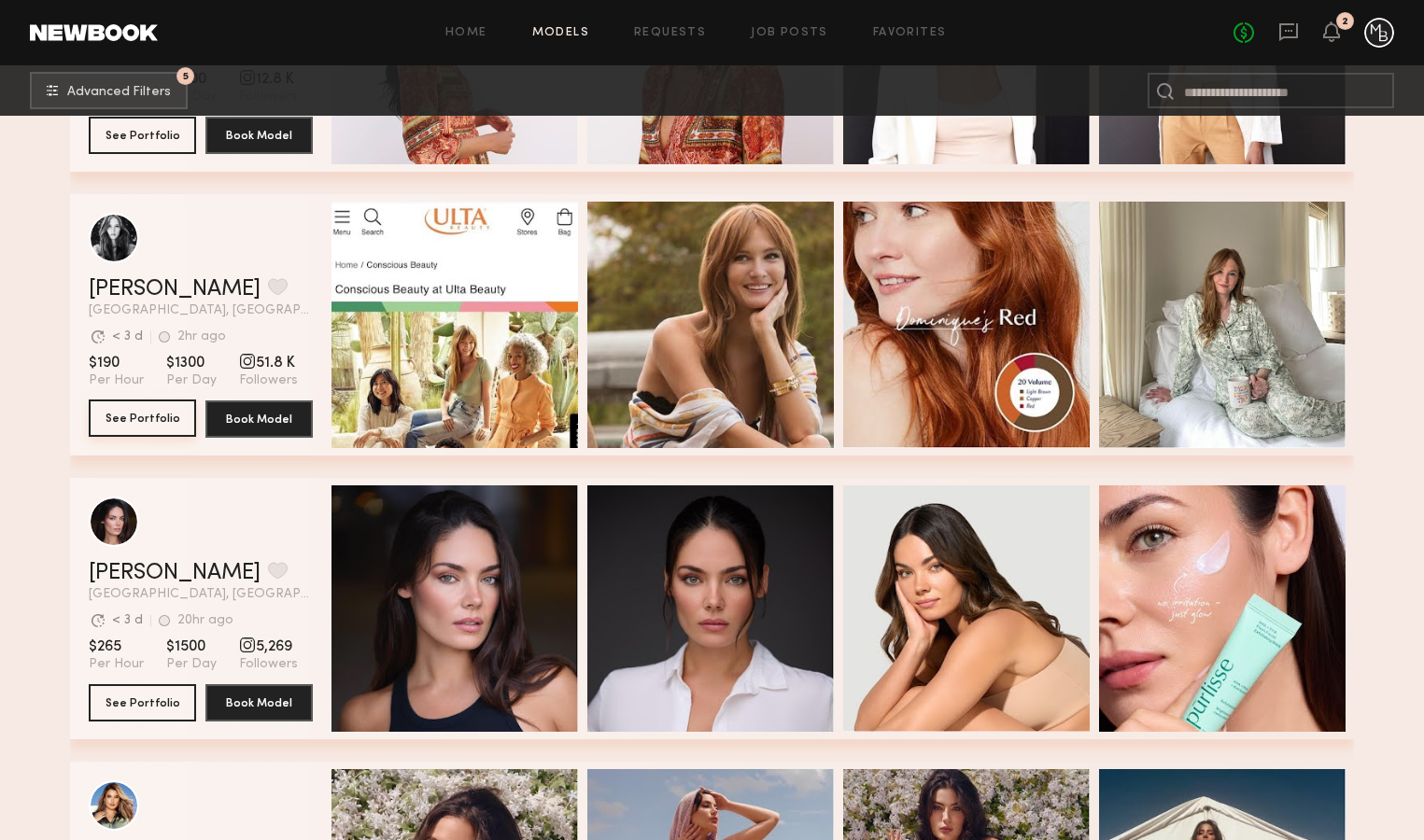
click at [138, 415] on button "See Portfolio" at bounding box center [142, 418] width 107 height 37
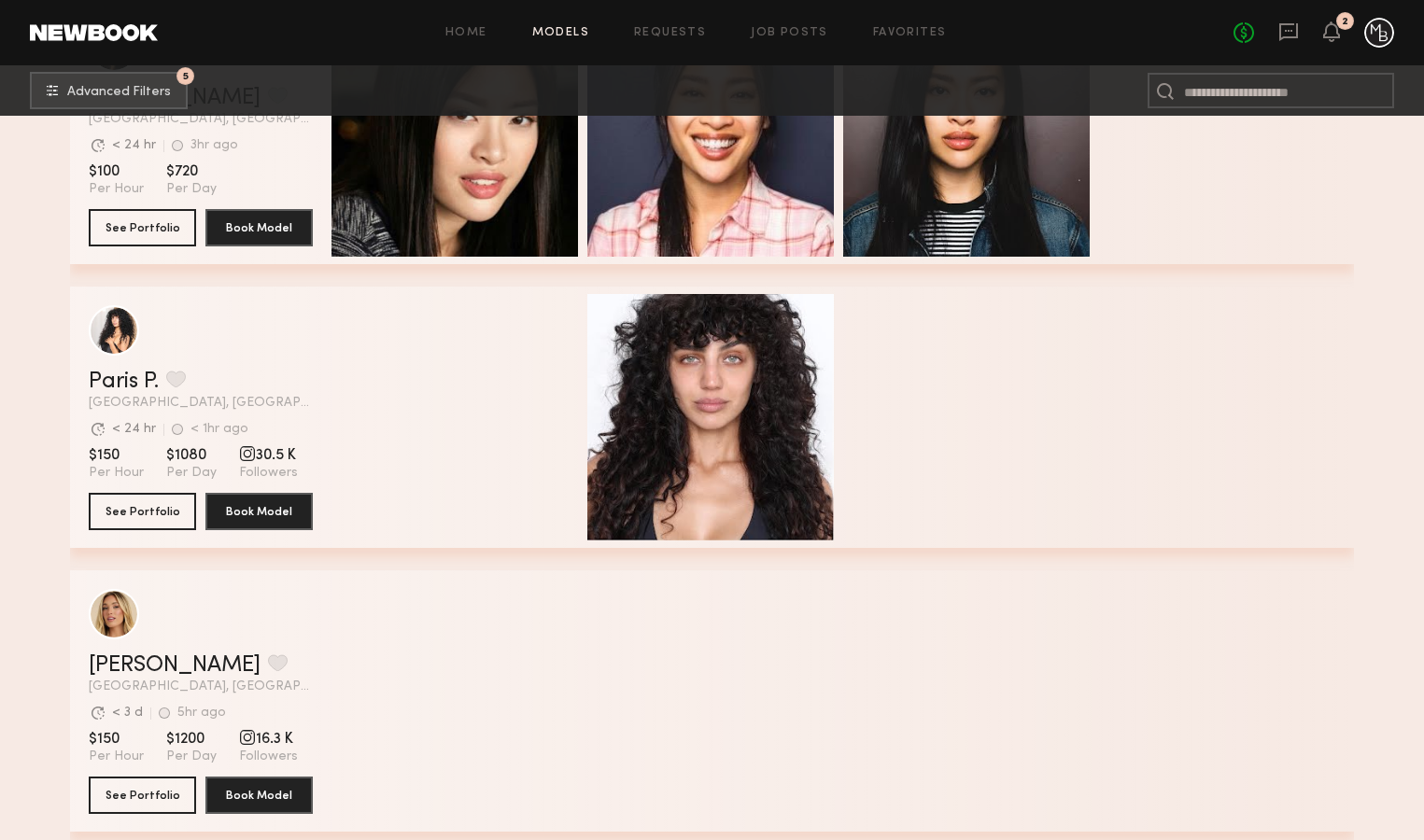
scroll to position [56319, 0]
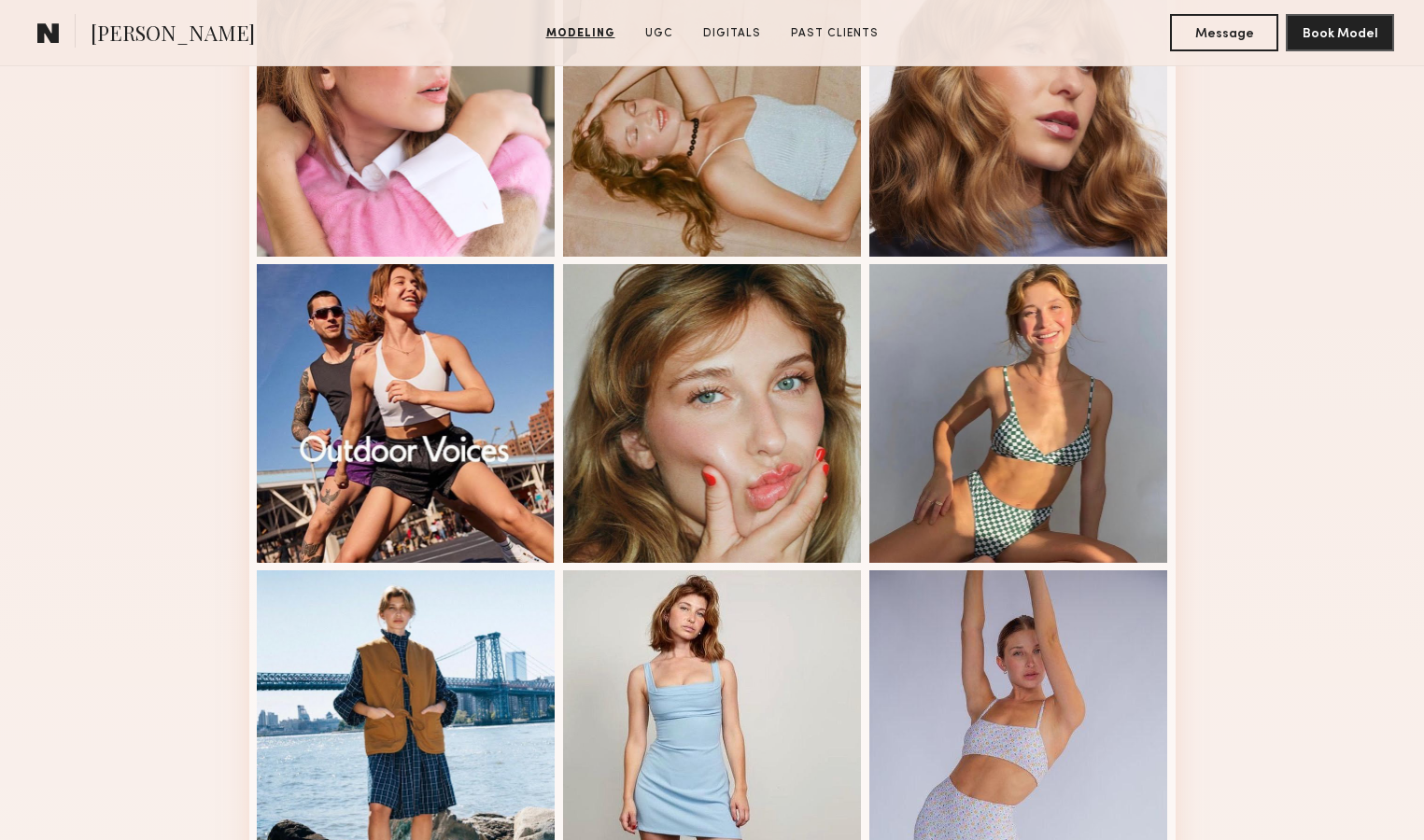
scroll to position [1040, 0]
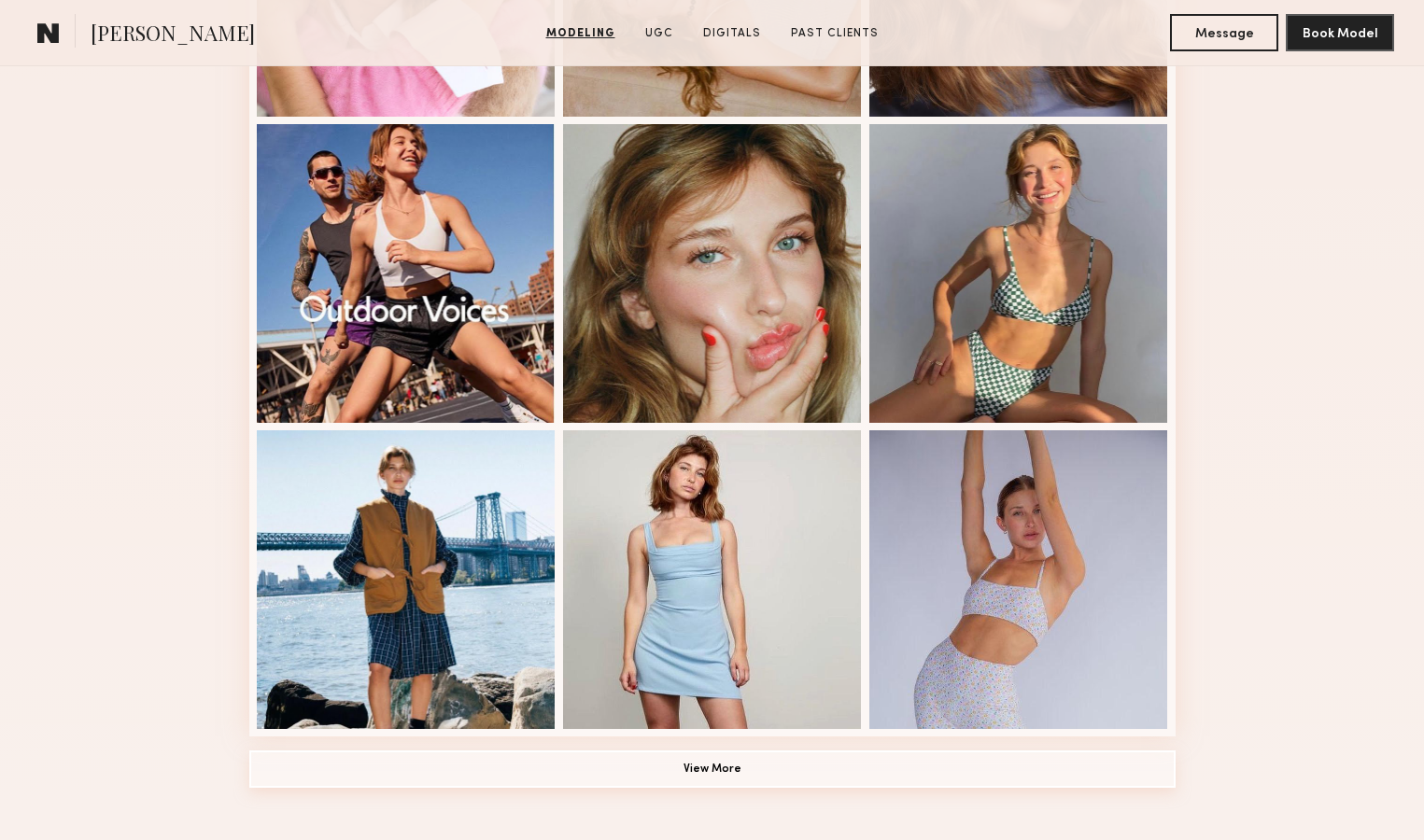
click at [714, 772] on button "View More" at bounding box center [712, 769] width 926 height 37
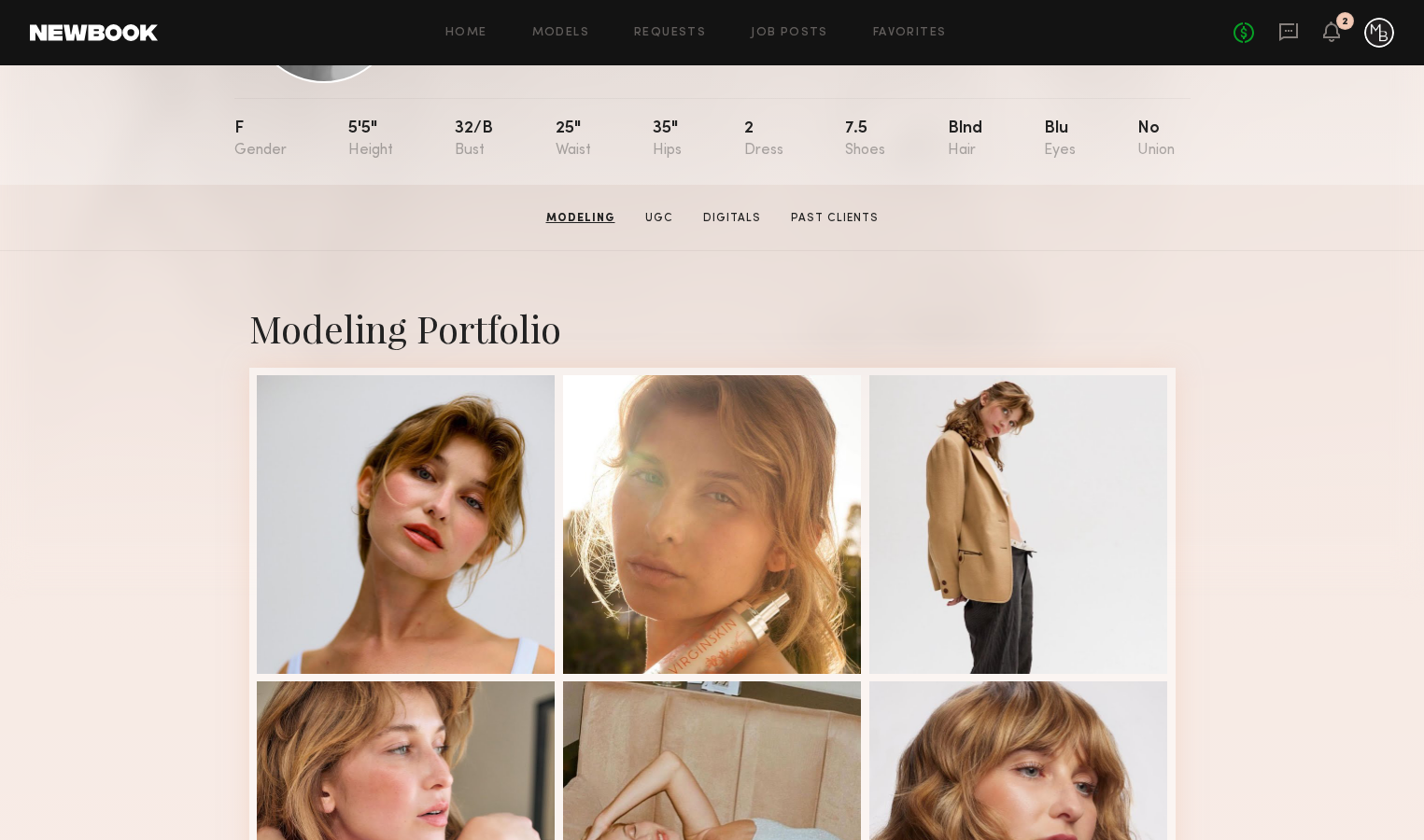
scroll to position [0, 0]
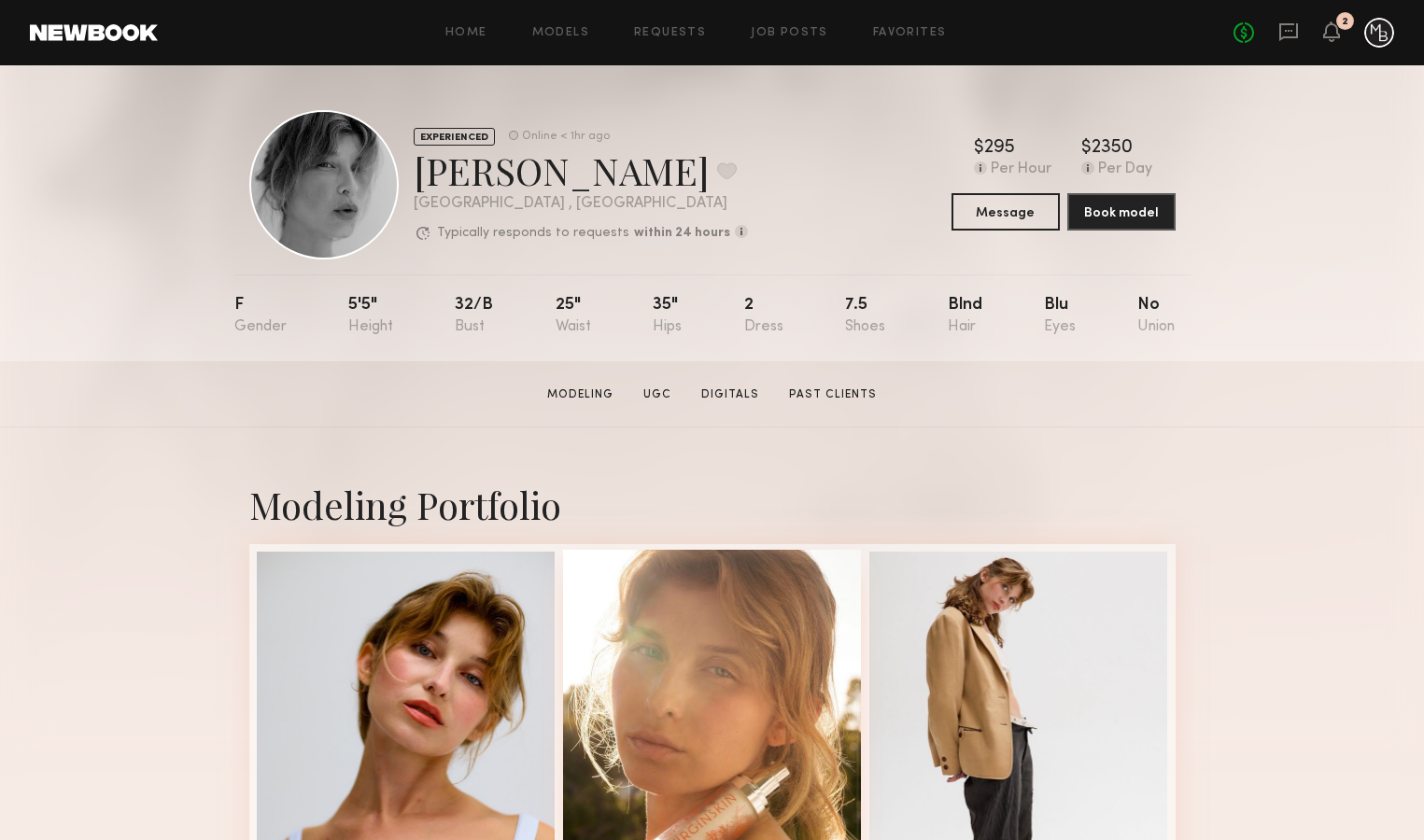
click at [746, 388] on link "Digitals" at bounding box center [730, 395] width 73 height 17
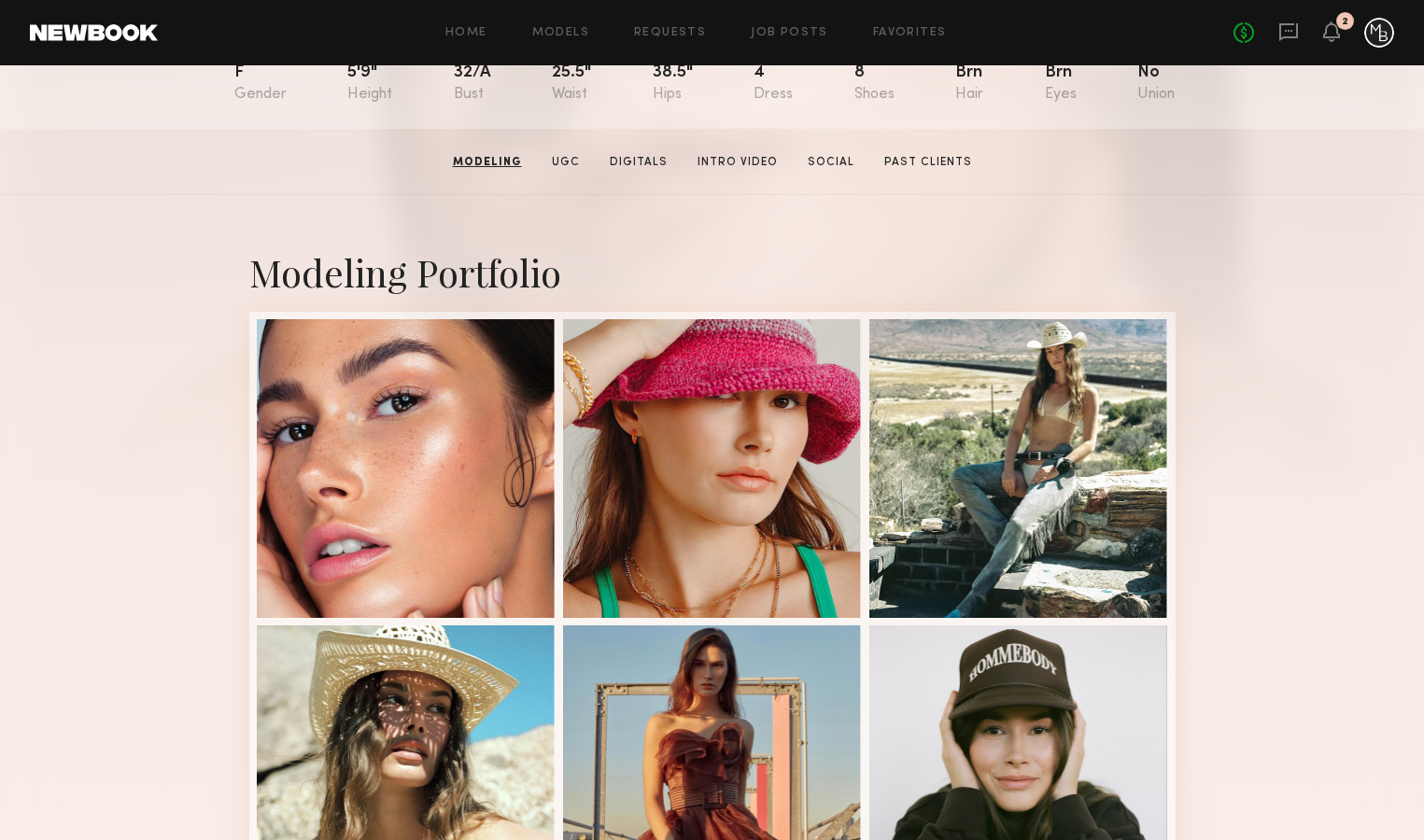
scroll to position [231, 0]
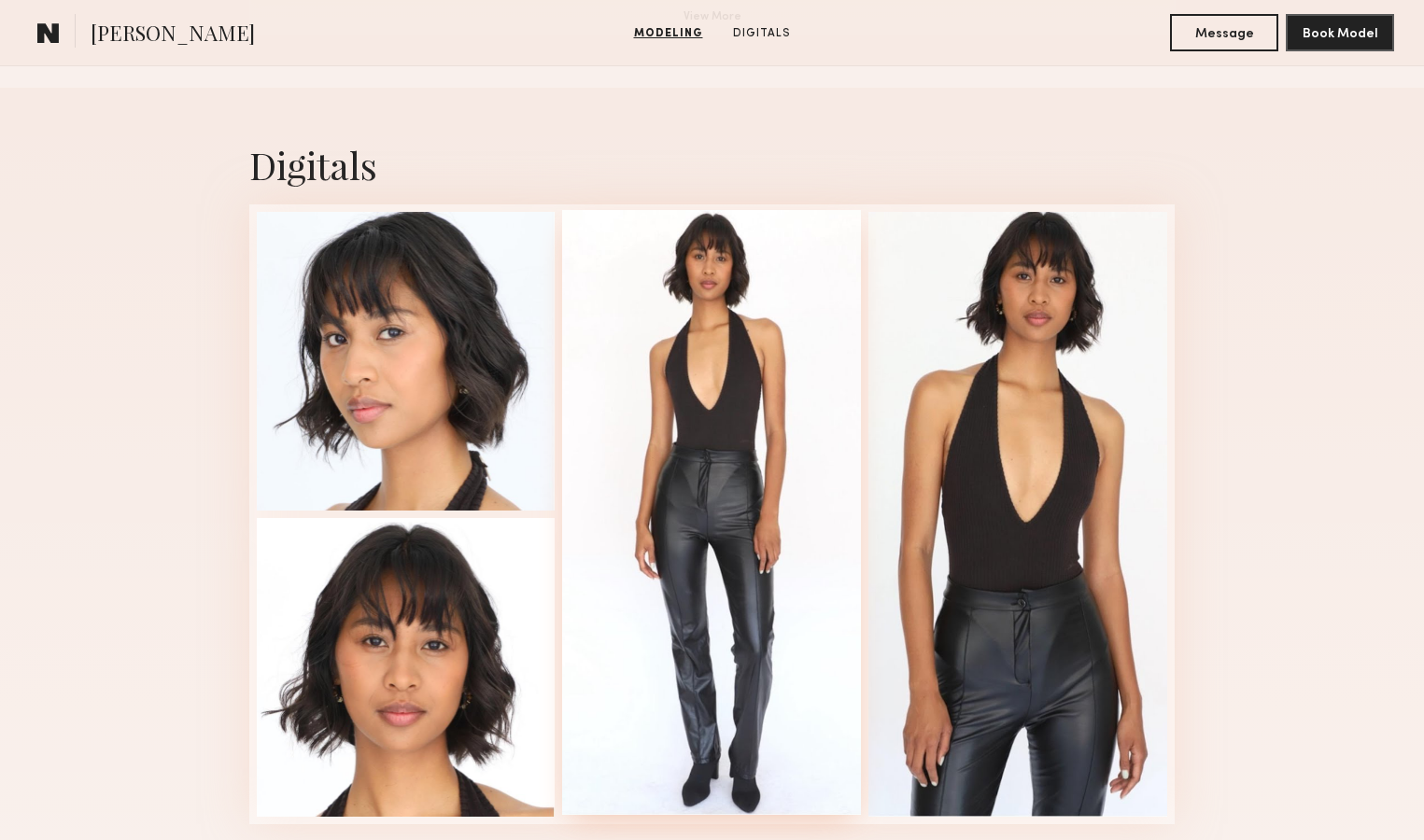
scroll to position [1911, 0]
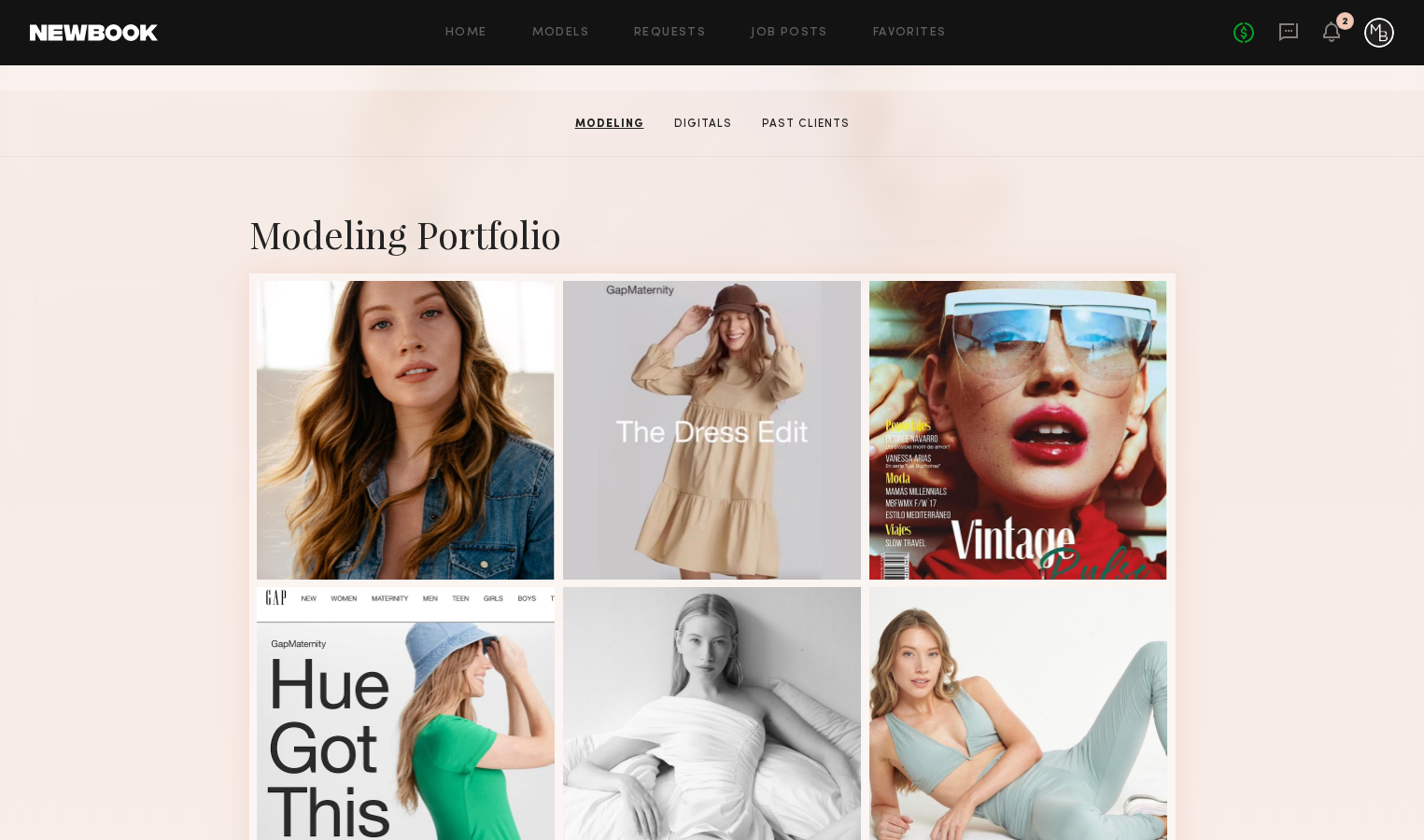
scroll to position [258, 0]
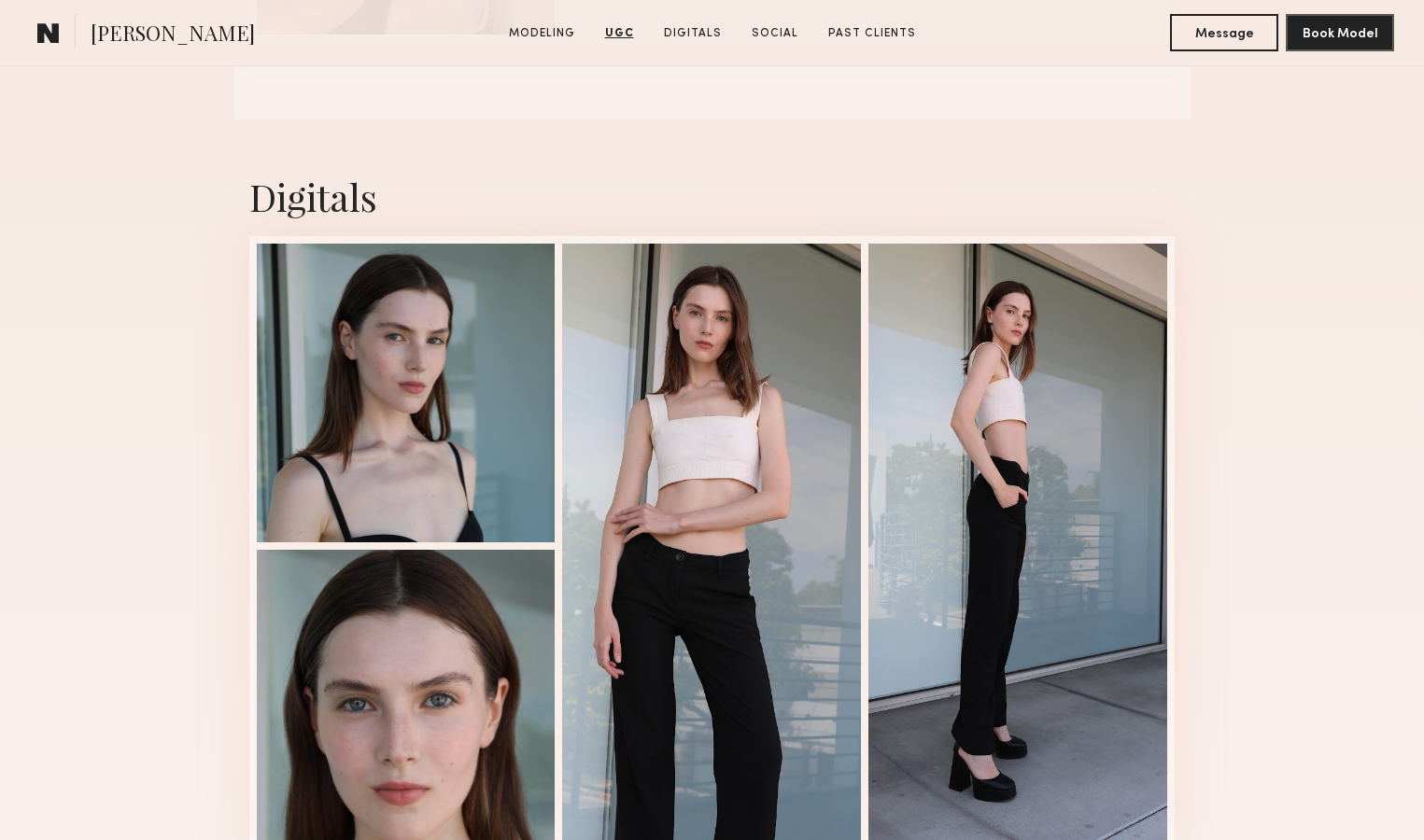
scroll to position [2696, 0]
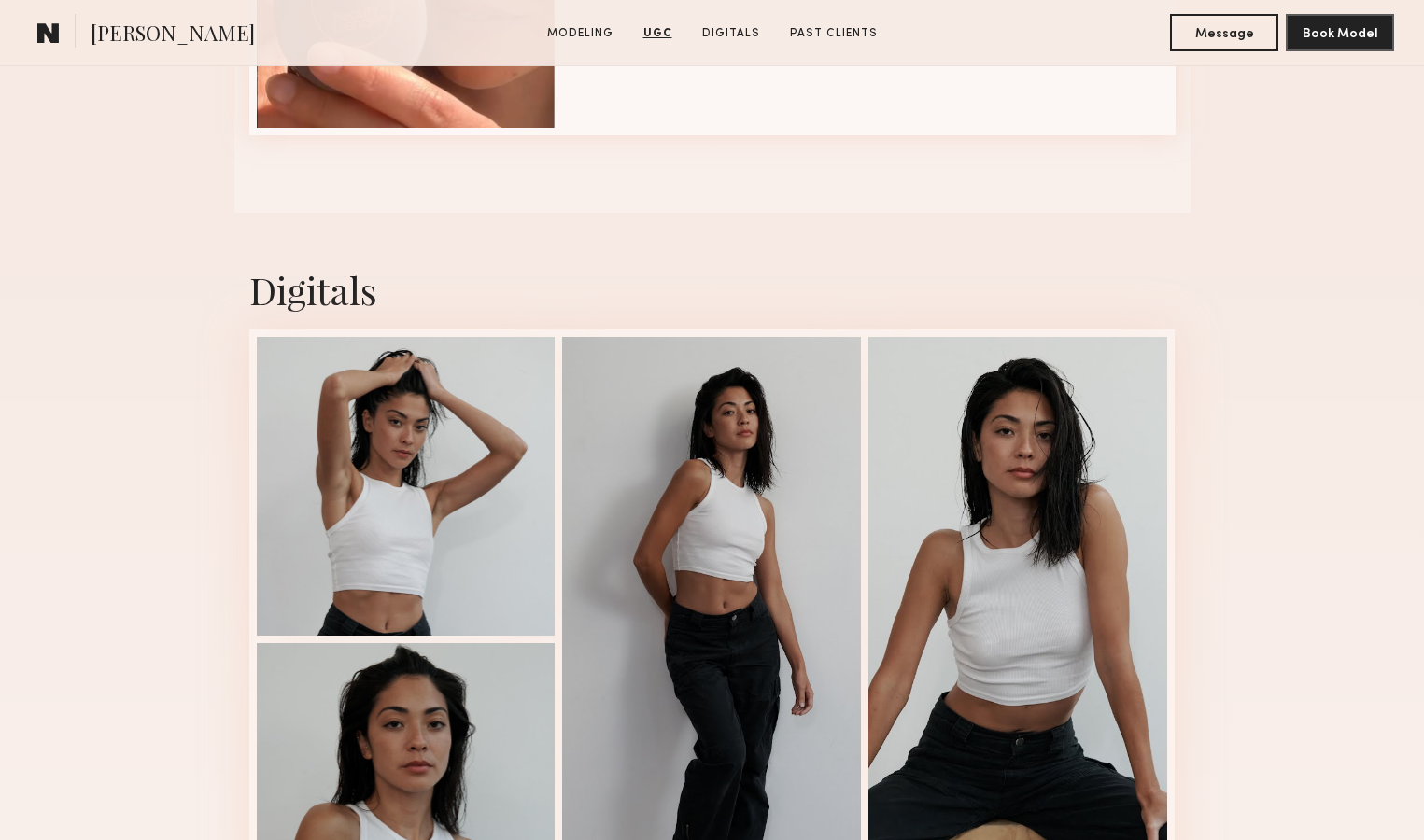
scroll to position [2482, 0]
